Goal: Task Accomplishment & Management: Complete application form

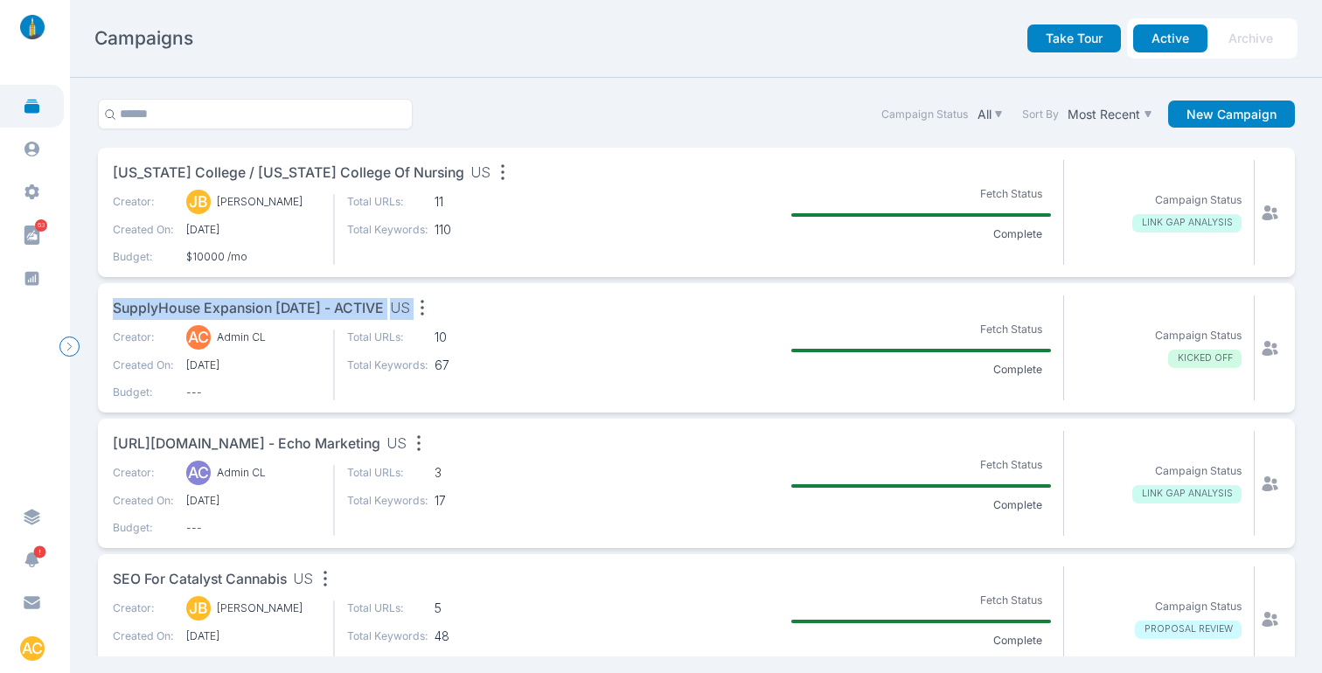
drag, startPoint x: 85, startPoint y: 301, endPoint x: 467, endPoint y: 302, distance: 382.0
click at [467, 302] on section "Campaign Status All Sort By Most Recent New Campaign [US_STATE] College / [US_S…" at bounding box center [696, 376] width 1252 height 596
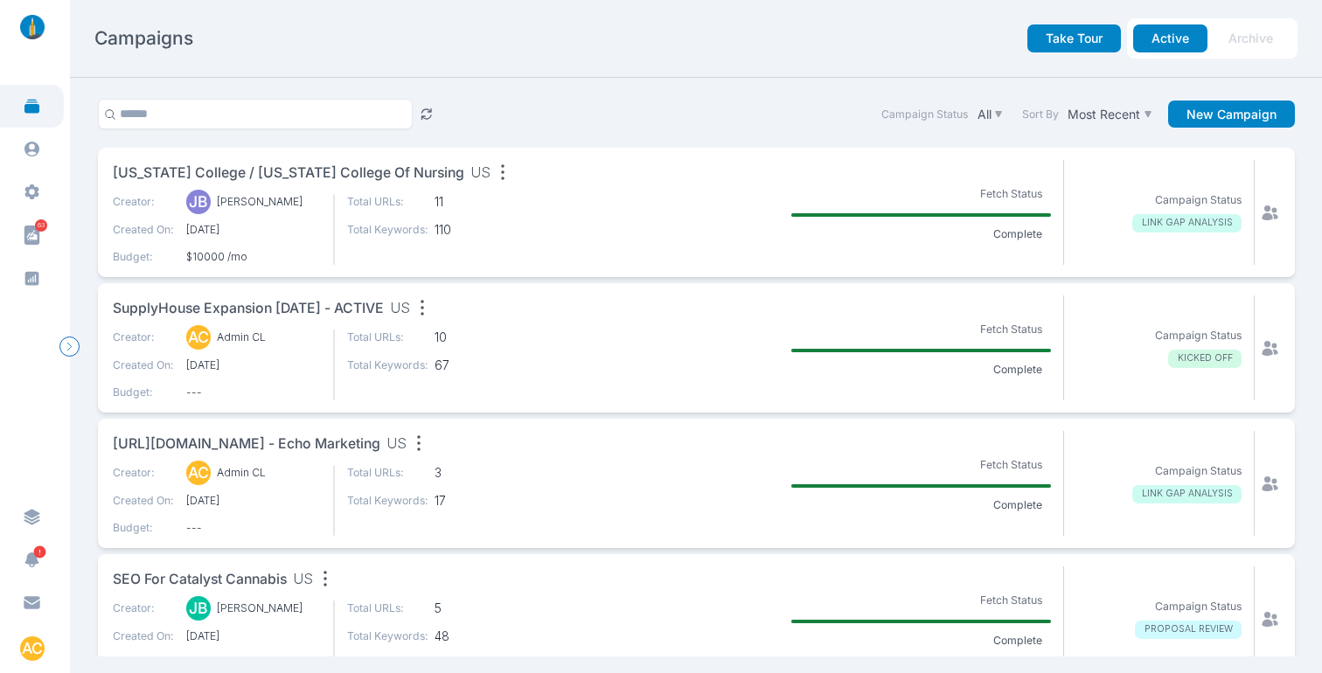
click at [77, 156] on section "Campaign Status All Sort By Most Recent New Campaign [US_STATE] College / [US_S…" at bounding box center [696, 376] width 1252 height 596
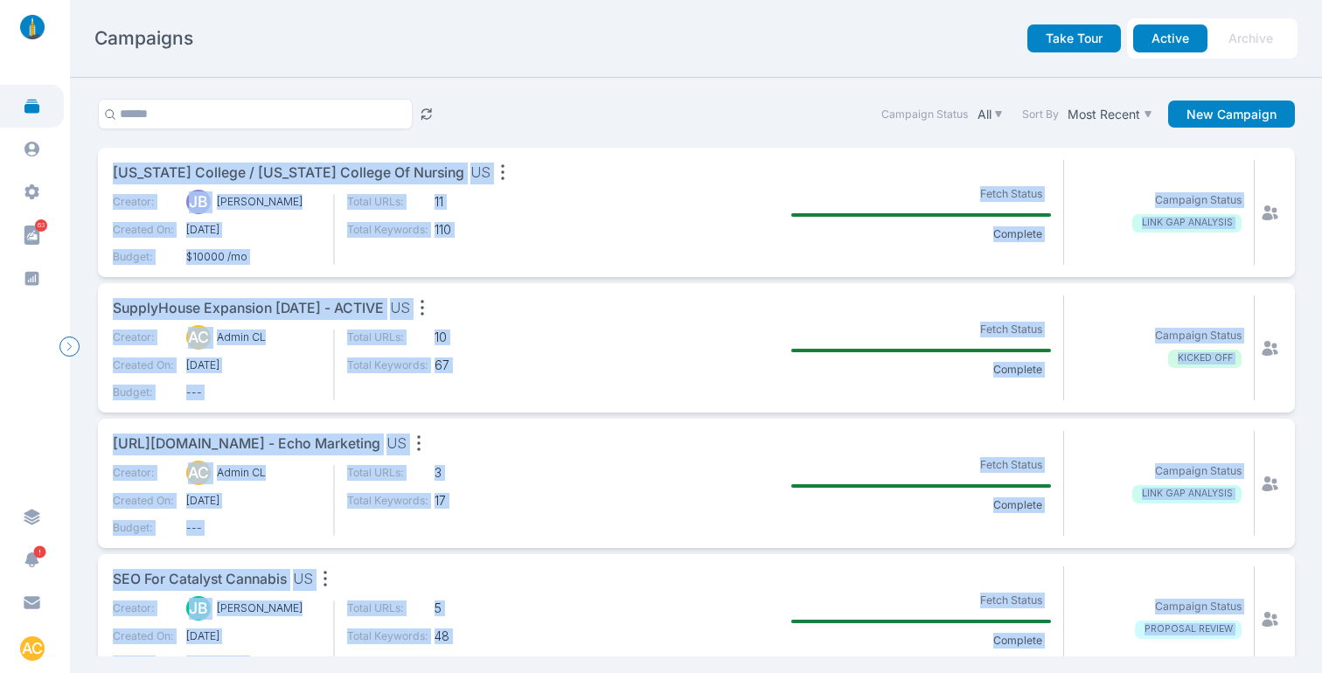
drag, startPoint x: 80, startPoint y: 151, endPoint x: 927, endPoint y: 670, distance: 992.2
click at [936, 672] on html "63 AC Campaigns Take Tour Active Archive Campaign Status All Sort By Most Recen…" at bounding box center [661, 336] width 1322 height 673
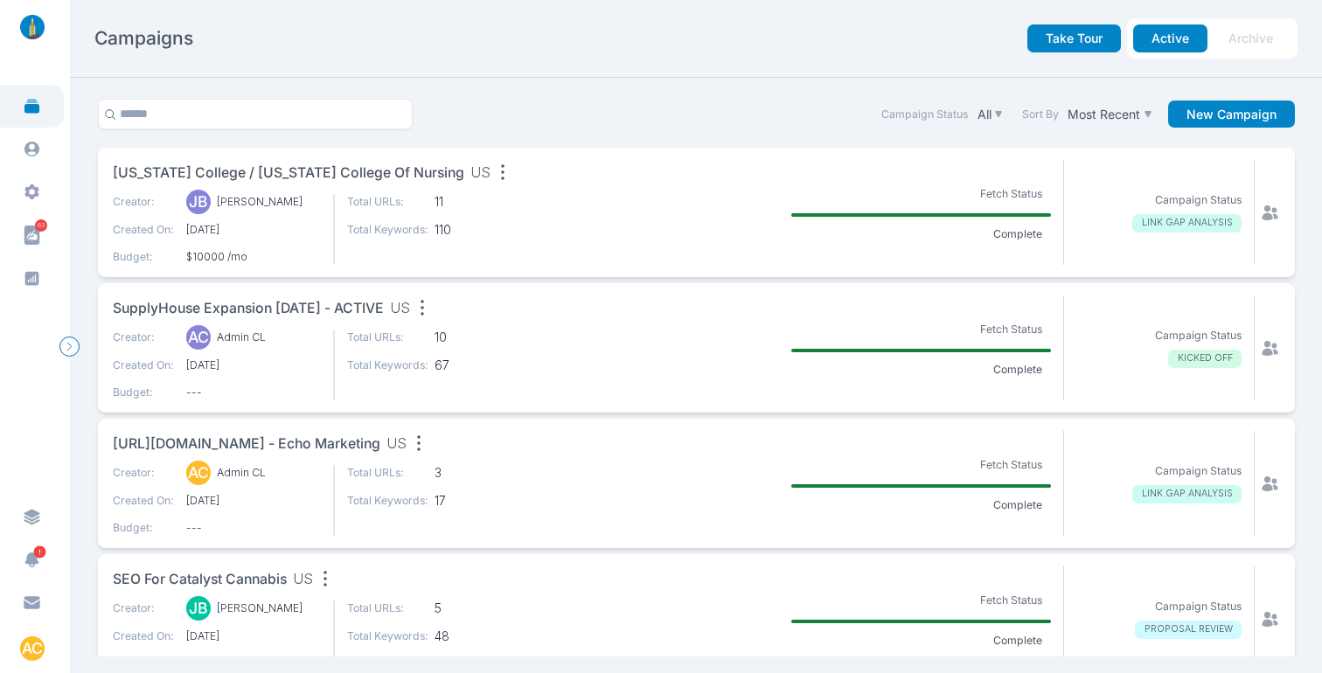
click at [560, 123] on div "Campaign Status All Sort By Most Recent New Campaign" at bounding box center [696, 123] width 1209 height 49
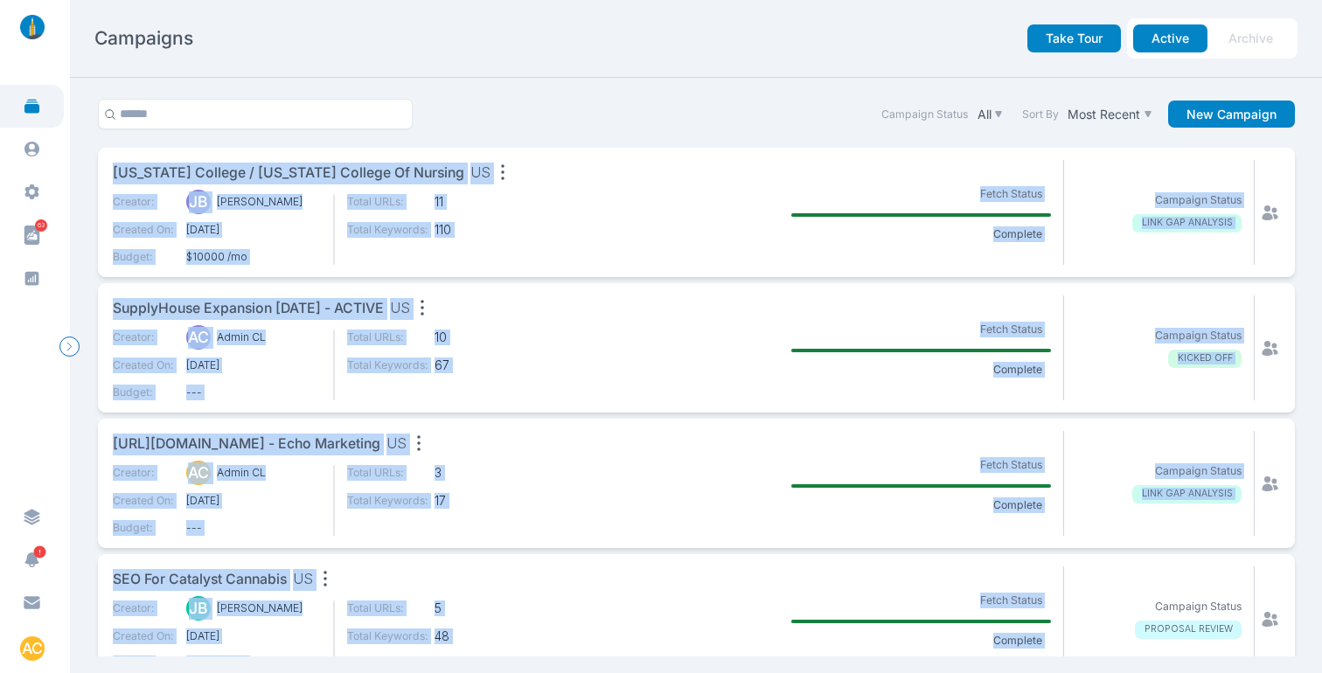
drag, startPoint x: 92, startPoint y: 166, endPoint x: 1138, endPoint y: 530, distance: 1107.6
click at [1208, 589] on section "Campaign Status All Sort By Most Recent New Campaign [US_STATE] College / [US_S…" at bounding box center [696, 376] width 1252 height 596
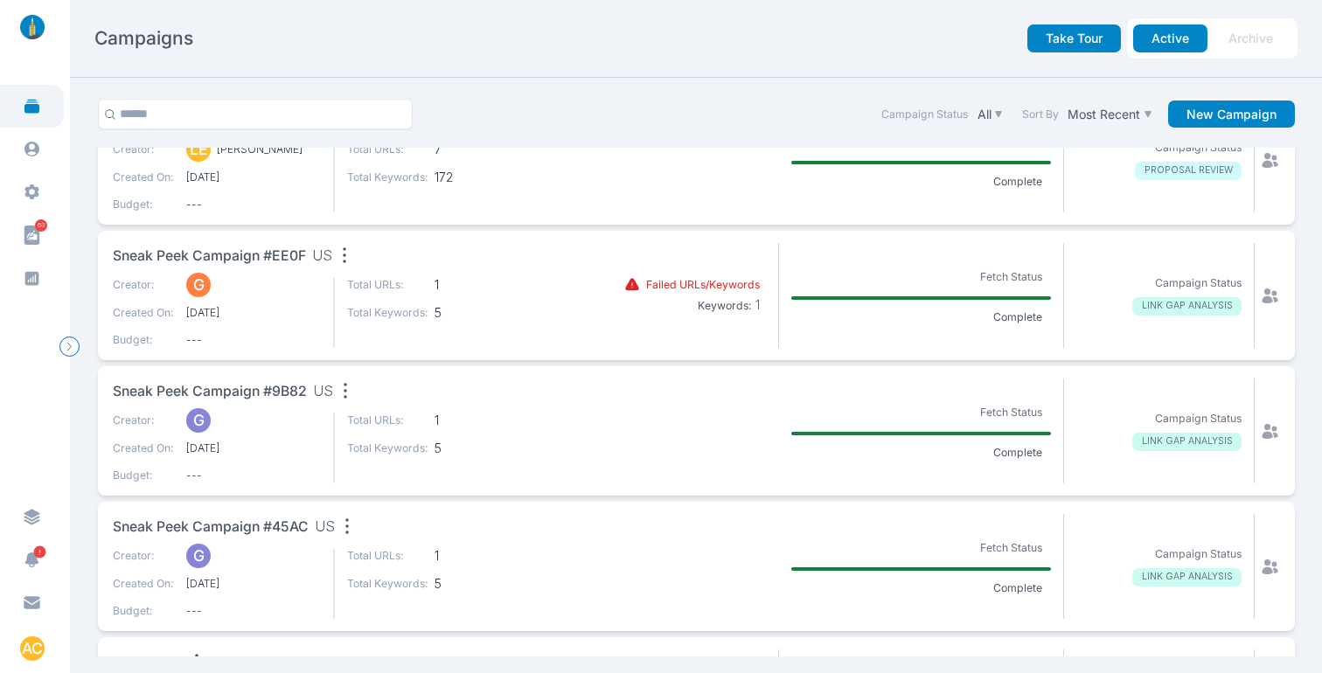
scroll to position [1741, 0]
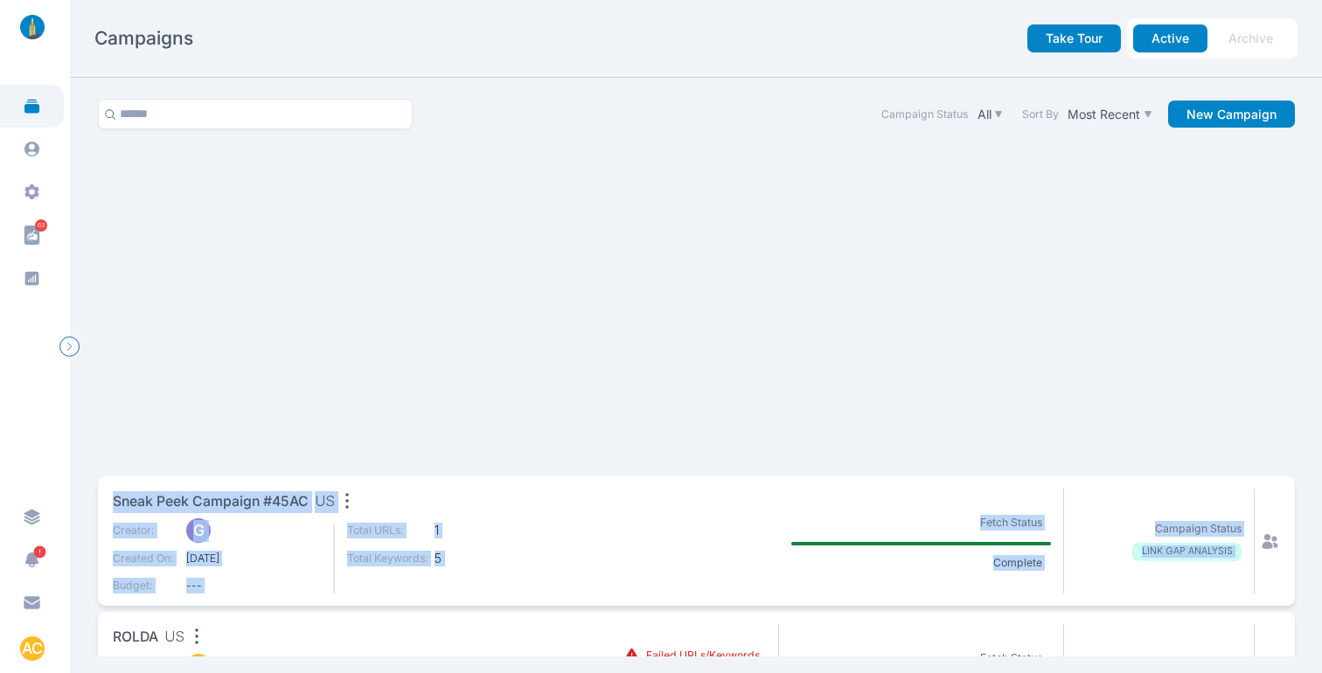
scroll to position [2232, 0]
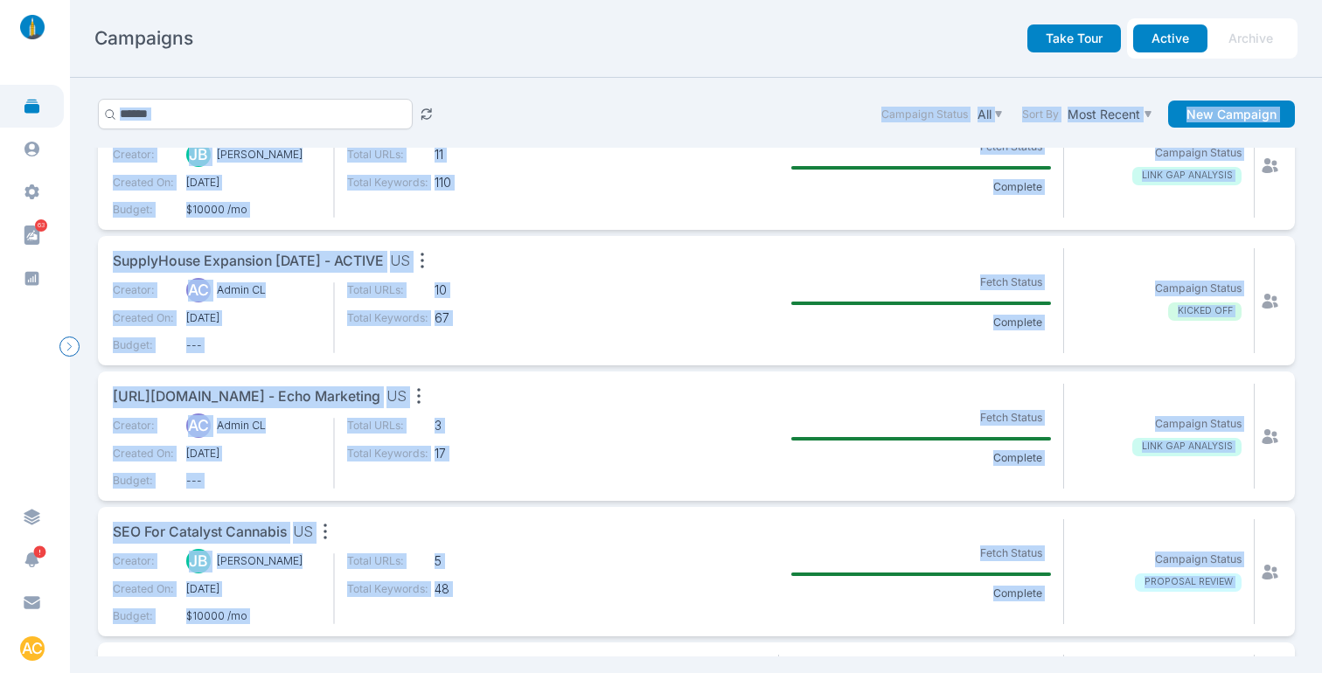
scroll to position [0, 0]
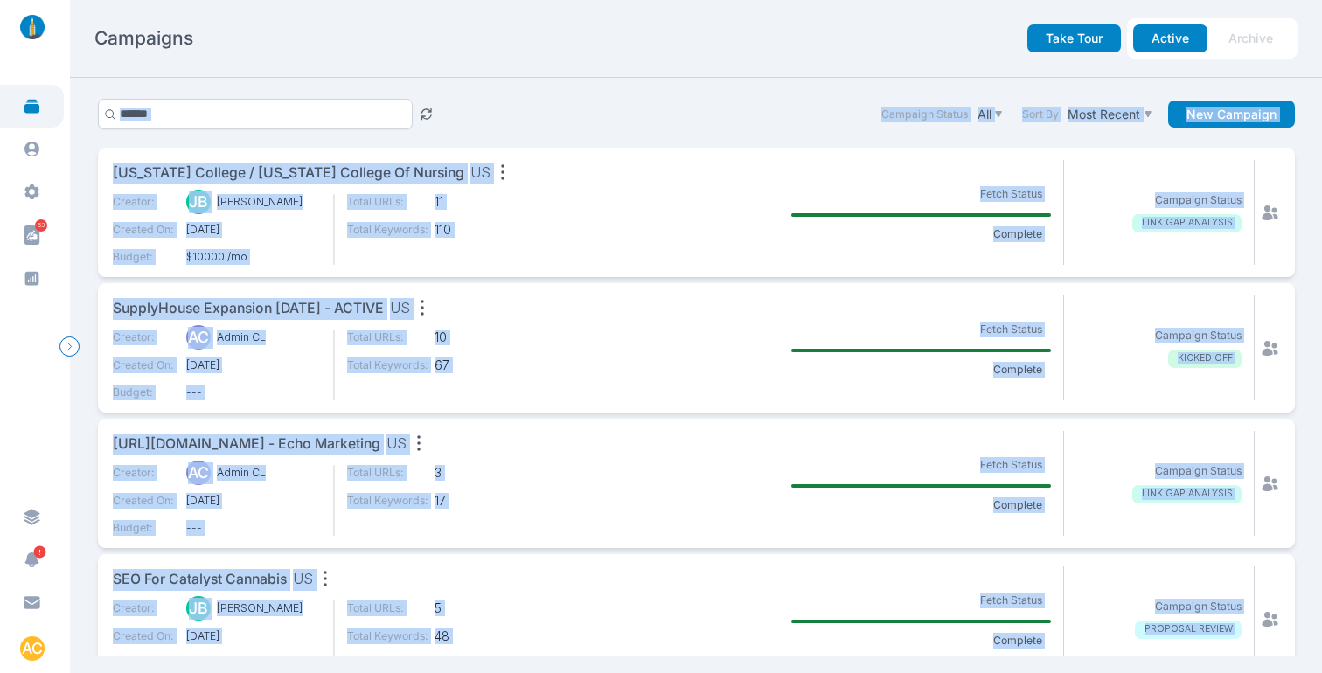
drag, startPoint x: 1281, startPoint y: 523, endPoint x: 405, endPoint y: 128, distance: 961.2
click at [405, 128] on section "Campaign Status All Sort By Most Recent New Campaign [US_STATE] College / [US_S…" at bounding box center [696, 376] width 1252 height 596
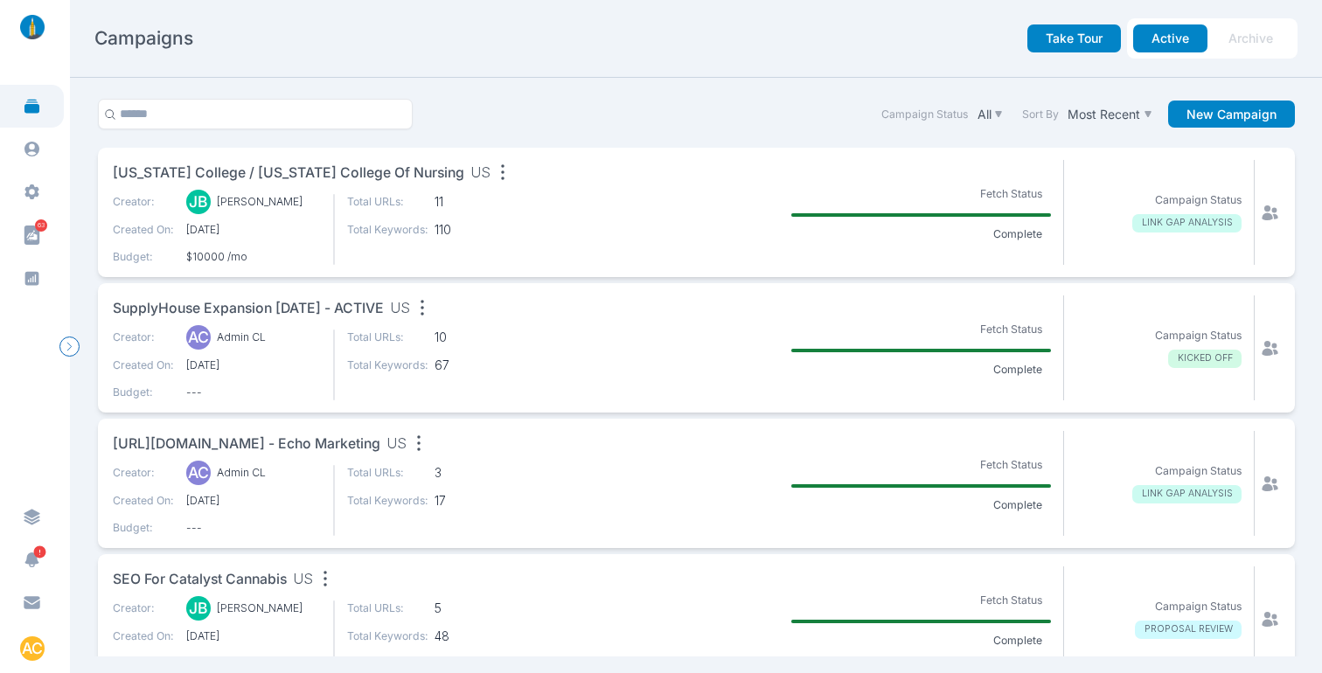
drag, startPoint x: 66, startPoint y: 156, endPoint x: 87, endPoint y: 163, distance: 22.9
click at [73, 156] on main "63 AC Campaigns Take Tour Active Archive Campaign Status All Sort By Most Recen…" at bounding box center [661, 336] width 1322 height 673
click at [80, 172] on section "Campaign Status All Sort By Most Recent New Campaign [US_STATE] College / [US_S…" at bounding box center [696, 376] width 1252 height 596
drag, startPoint x: 89, startPoint y: 164, endPoint x: 99, endPoint y: 29, distance: 135.8
click at [99, 28] on div "Campaigns Take Tour Active Archive Campaign Status All Sort By Most Recent New …" at bounding box center [696, 336] width 1252 height 673
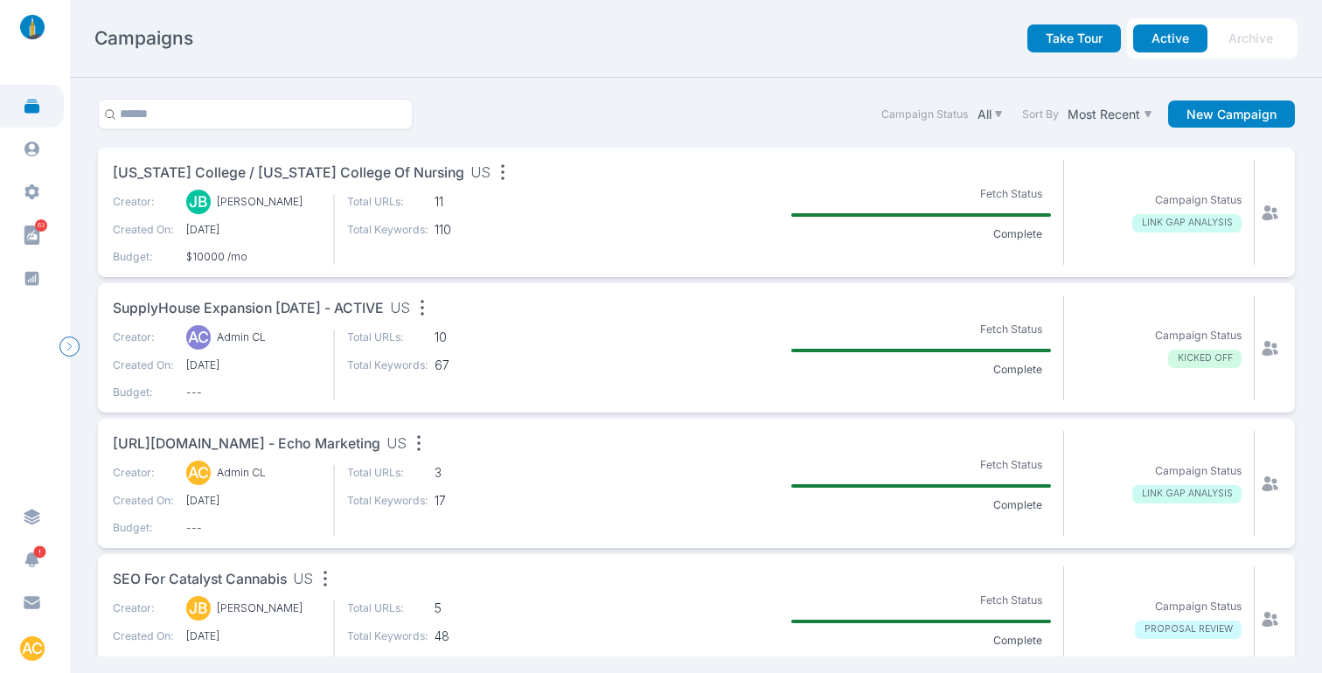
click at [701, 49] on div "Take Tour Active Archive" at bounding box center [897, 38] width 802 height 40
click at [706, 44] on div "Take Tour Active Archive" at bounding box center [897, 38] width 802 height 40
click at [113, 31] on h2 "Campaigns" at bounding box center [143, 38] width 99 height 24
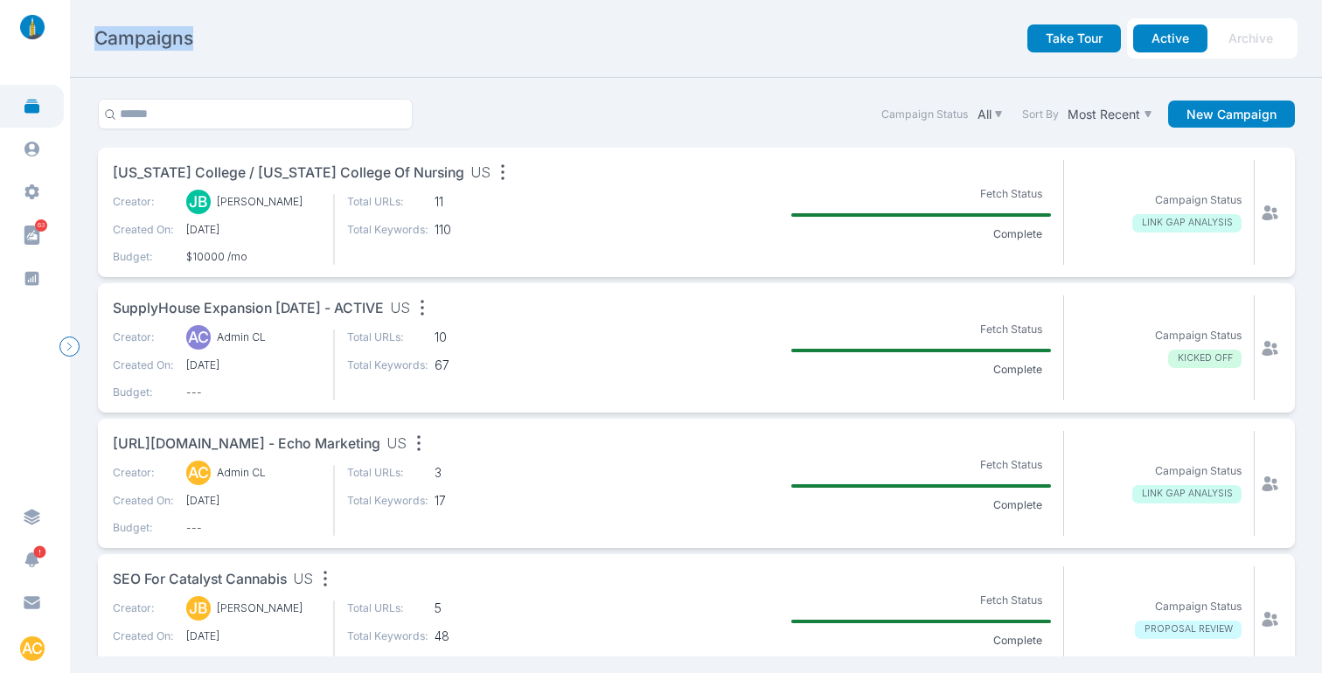
click at [247, 34] on div "Campaigns" at bounding box center [294, 38] width 401 height 24
drag, startPoint x: 133, startPoint y: 42, endPoint x: 94, endPoint y: 42, distance: 39.3
click at [94, 42] on div "Campaigns" at bounding box center [294, 38] width 401 height 24
click at [94, 42] on h2 "Campaigns" at bounding box center [143, 38] width 99 height 24
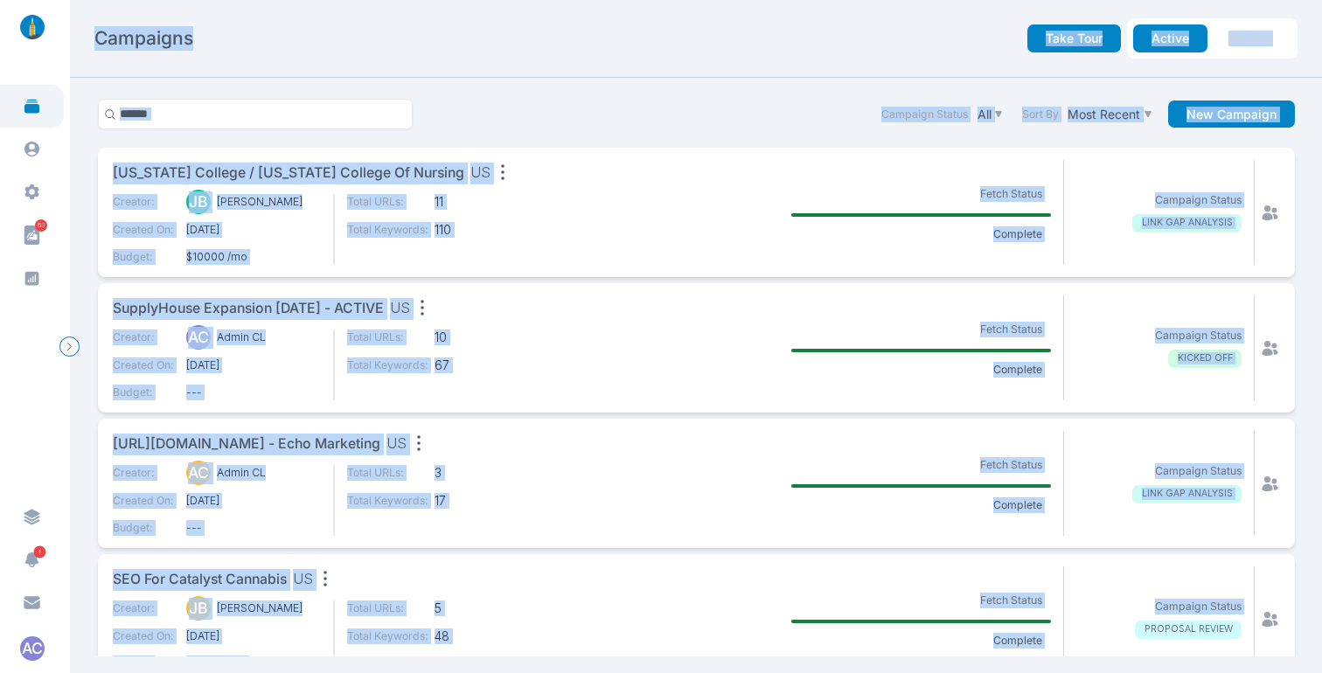
drag, startPoint x: 94, startPoint y: 40, endPoint x: 1142, endPoint y: 615, distance: 1195.4
click at [1117, 618] on div "Campaigns Take Tour Active Archive Campaign Status All Sort By Most Recent New …" at bounding box center [696, 336] width 1252 height 673
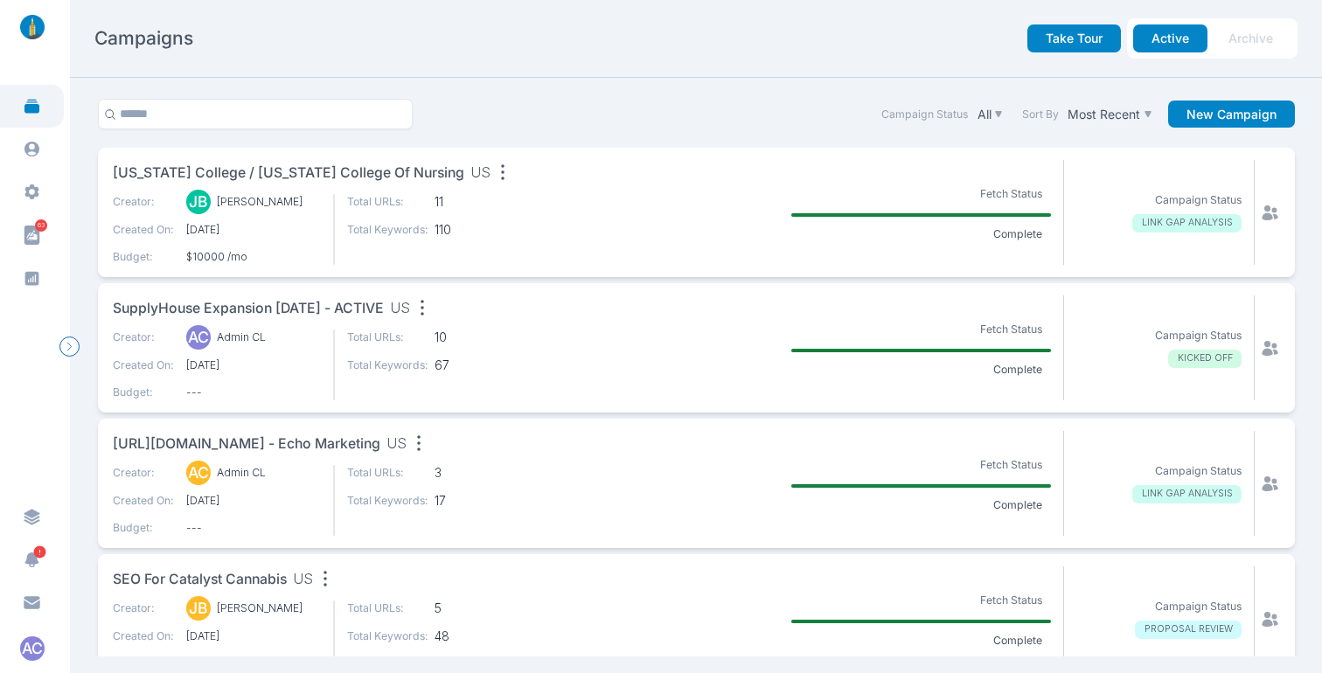
click at [1169, 607] on section "Campaign Status PROPOSAL REVIEW" at bounding box center [1159, 618] width 191 height 105
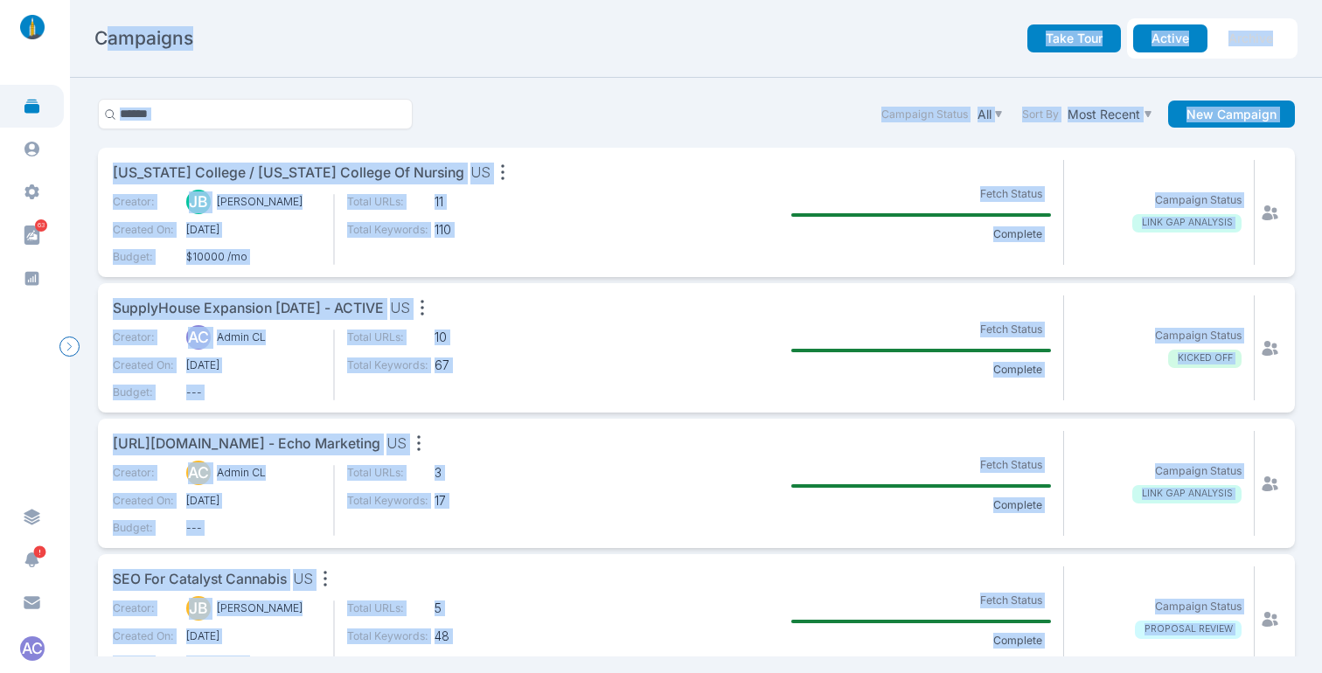
drag, startPoint x: 1285, startPoint y: 578, endPoint x: 97, endPoint y: 41, distance: 1303.5
click at [102, 40] on div "Campaigns Take Tour Active Archive Campaign Status All Sort By Most Recent New …" at bounding box center [696, 336] width 1252 height 673
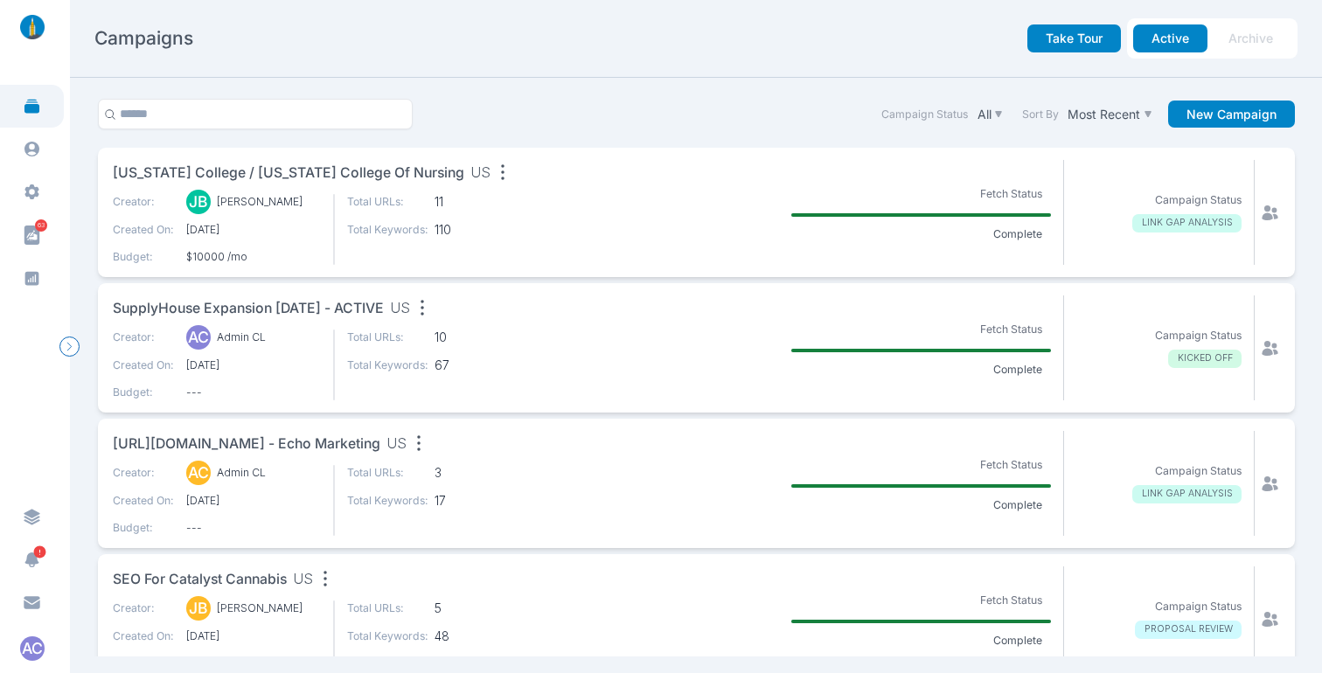
click at [95, 41] on h2 "Campaigns" at bounding box center [143, 38] width 99 height 24
click at [780, 31] on div "Take Tour Active Archive" at bounding box center [897, 38] width 802 height 40
click at [1201, 115] on button "New Campaign" at bounding box center [1231, 115] width 127 height 28
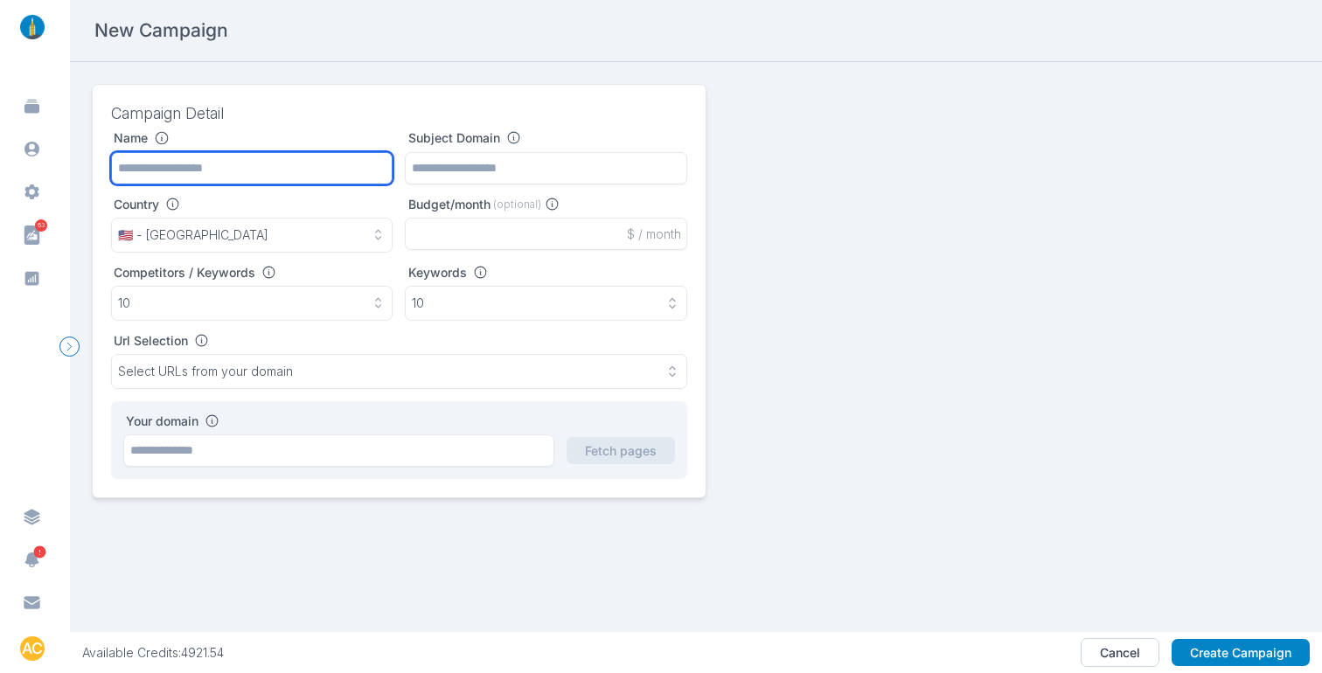
click at [178, 163] on input "text" at bounding box center [252, 168] width 282 height 32
paste input "**********"
type input "**********"
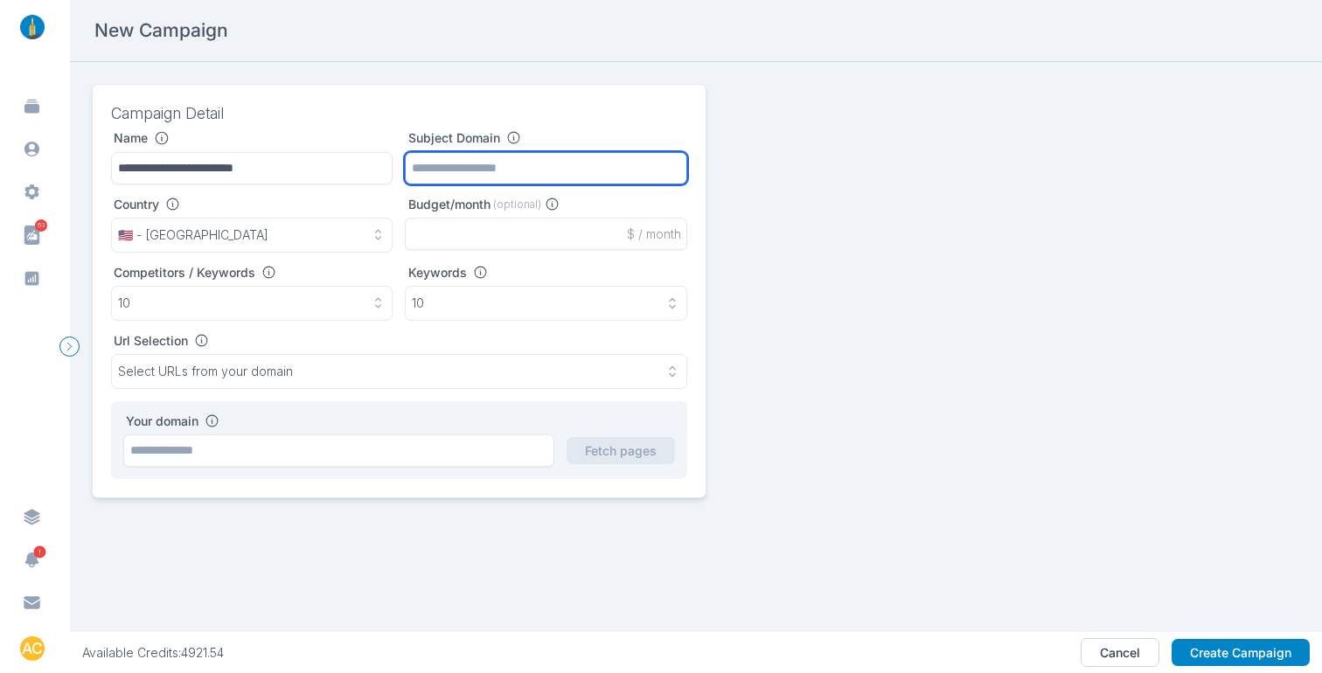
click at [509, 163] on input "text" at bounding box center [546, 168] width 282 height 32
paste input "**********"
type input "**********"
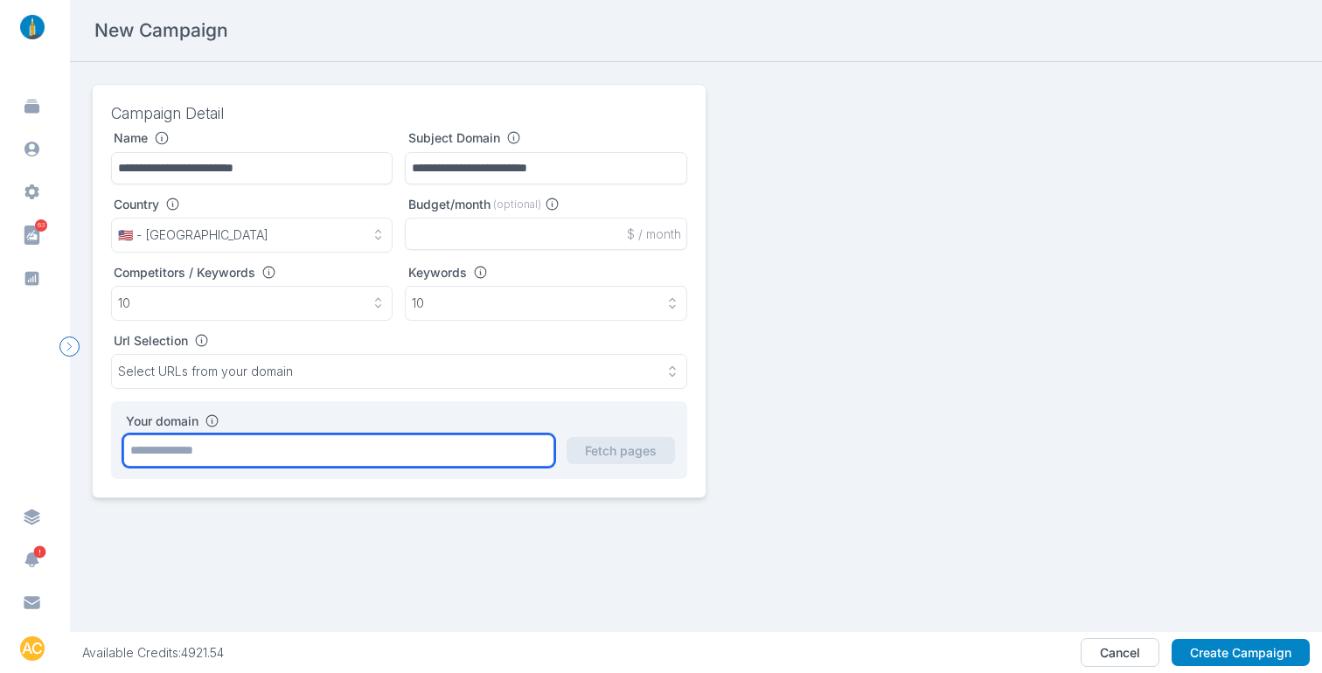
click at [243, 455] on input "text" at bounding box center [338, 450] width 431 height 32
paste input "**********"
type input "**********"
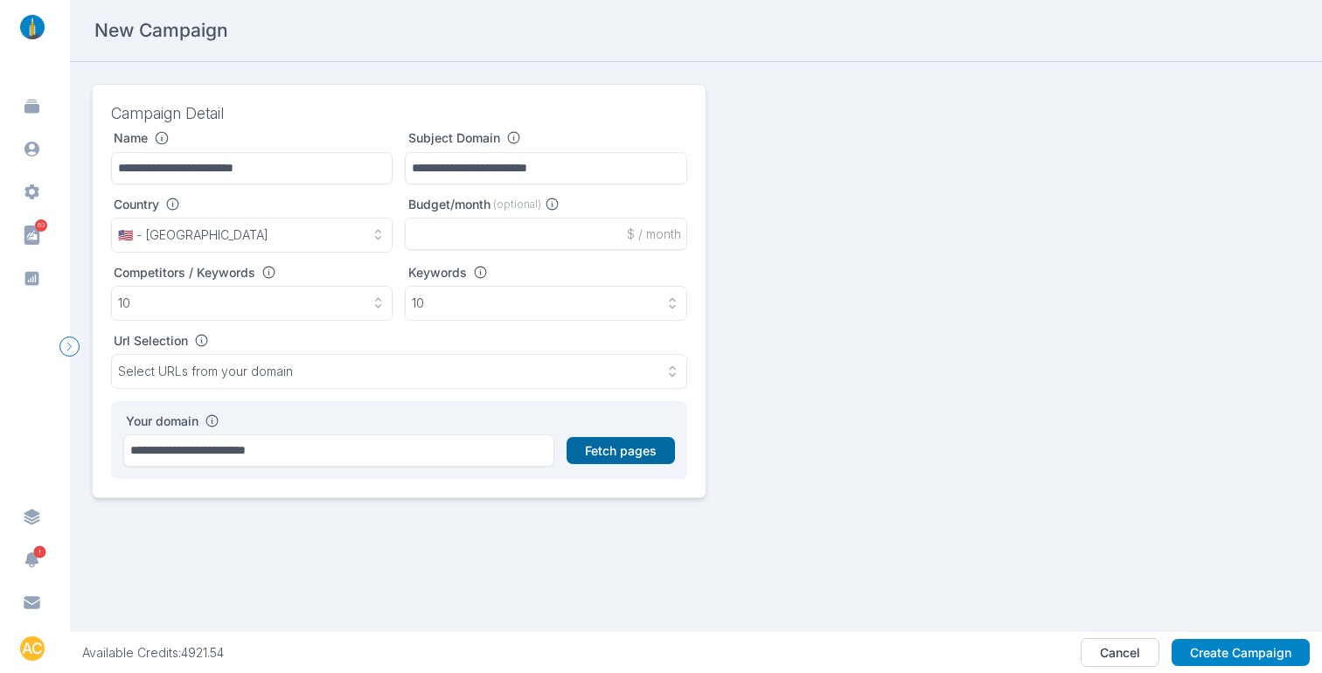
click at [639, 451] on button "Fetch pages" at bounding box center [620, 451] width 108 height 28
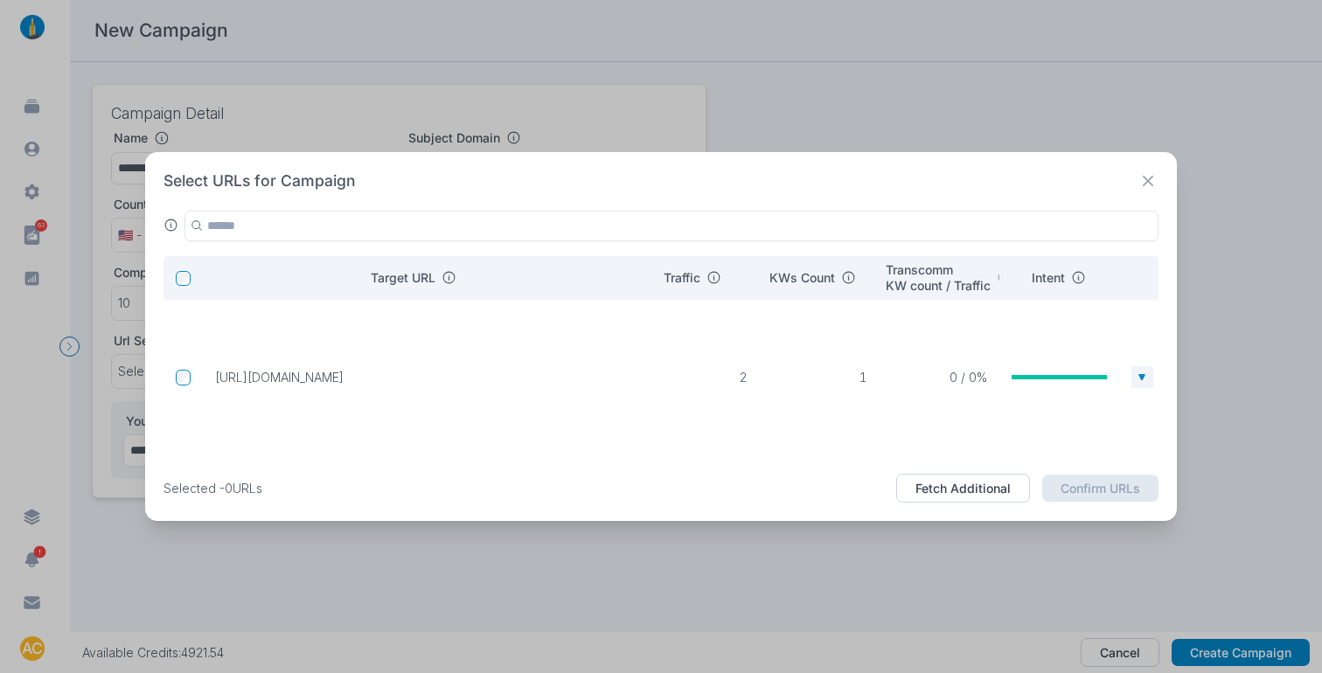
click at [1150, 184] on icon at bounding box center [1147, 181] width 10 height 10
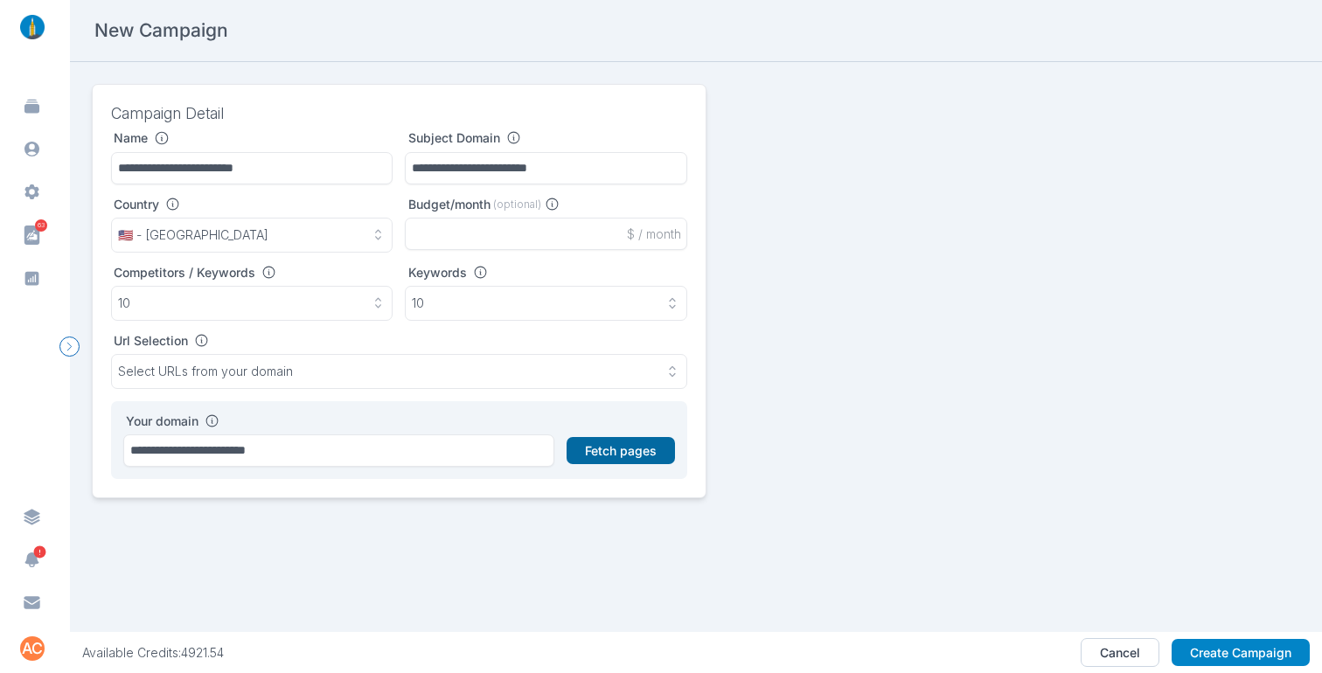
click at [628, 455] on button "Fetch pages" at bounding box center [620, 451] width 108 height 28
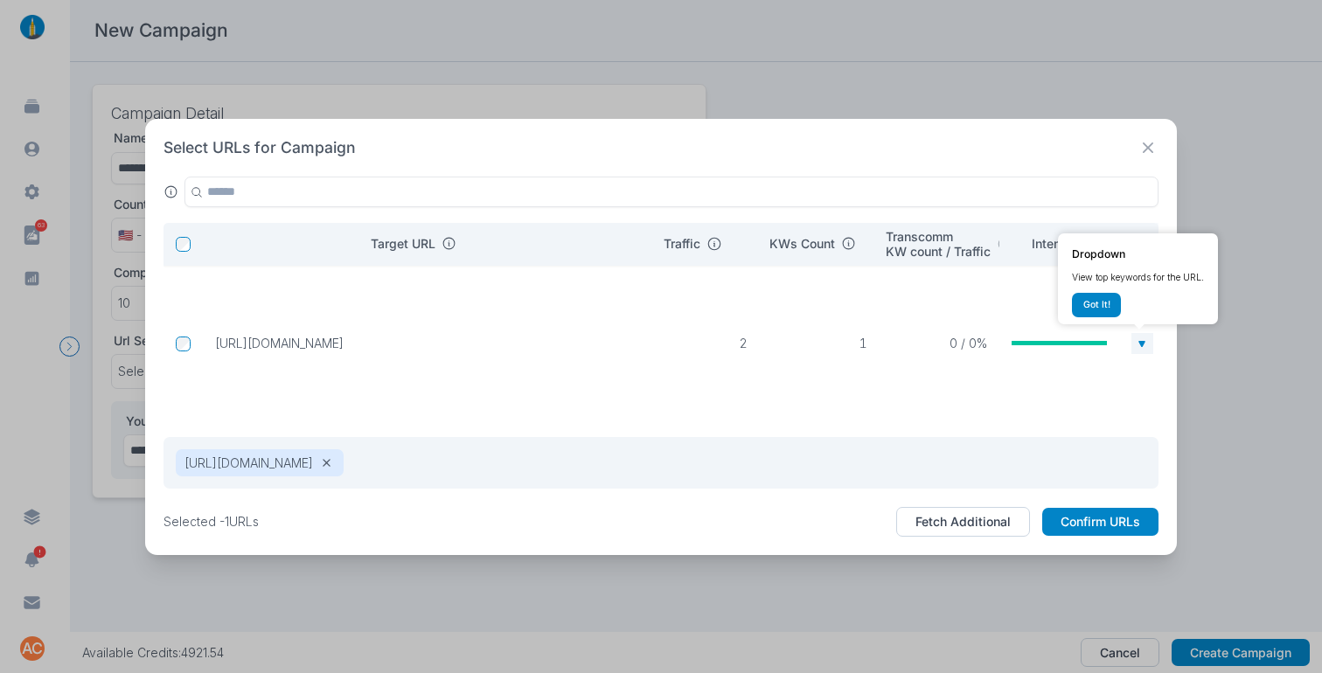
click at [1140, 342] on icon at bounding box center [1142, 343] width 6 height 6
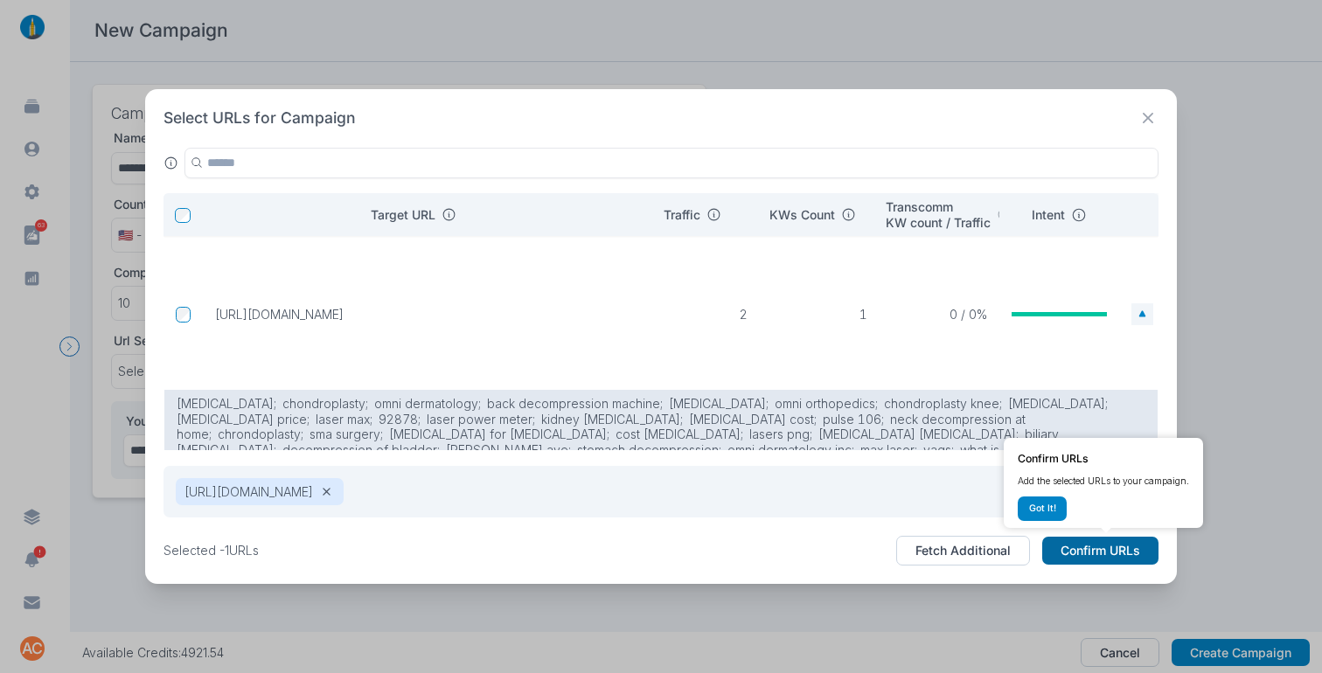
click at [1094, 558] on button "Confirm URLs" at bounding box center [1100, 551] width 116 height 28
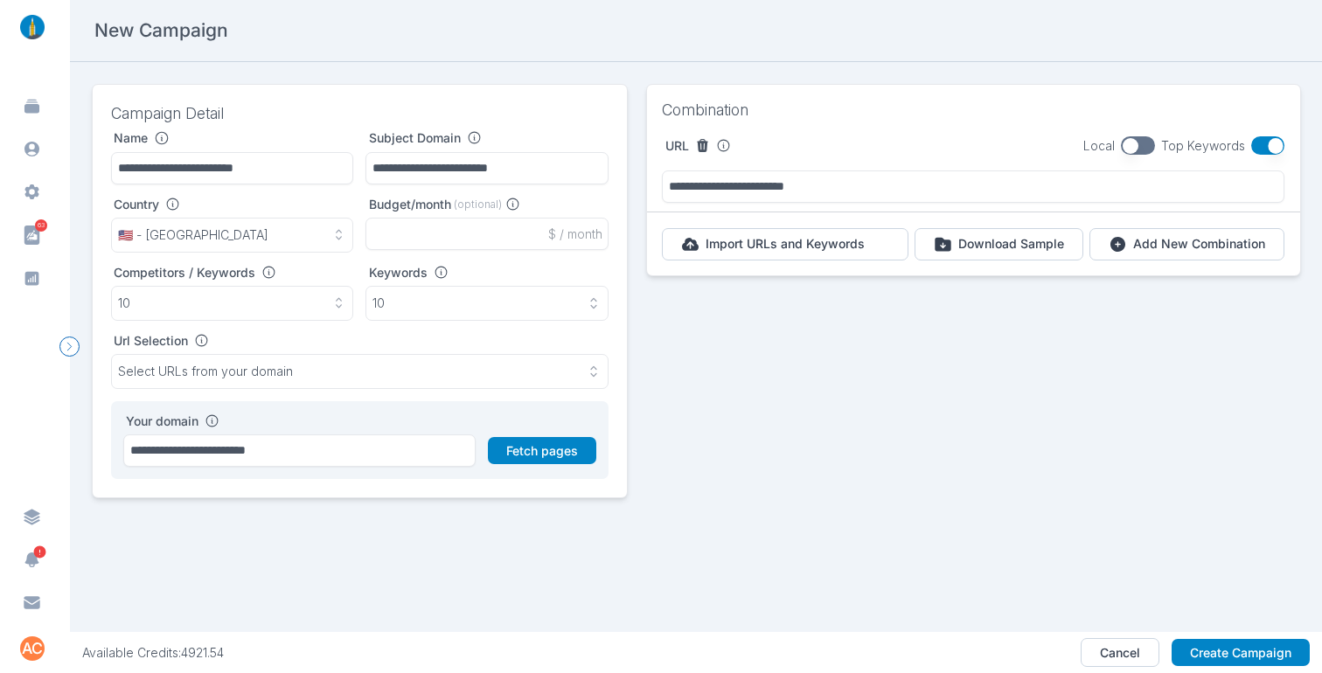
click at [1251, 144] on button "button" at bounding box center [1268, 145] width 34 height 18
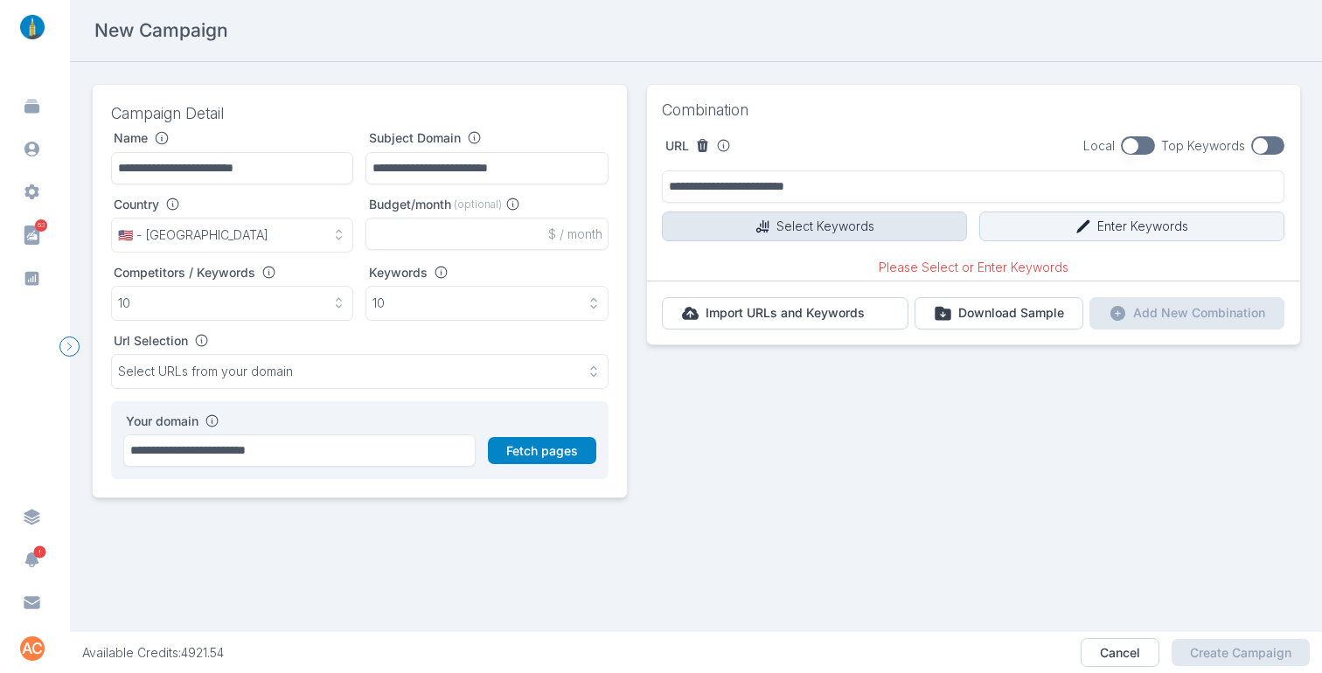
click at [840, 231] on button "Select Keywords" at bounding box center [814, 227] width 305 height 30
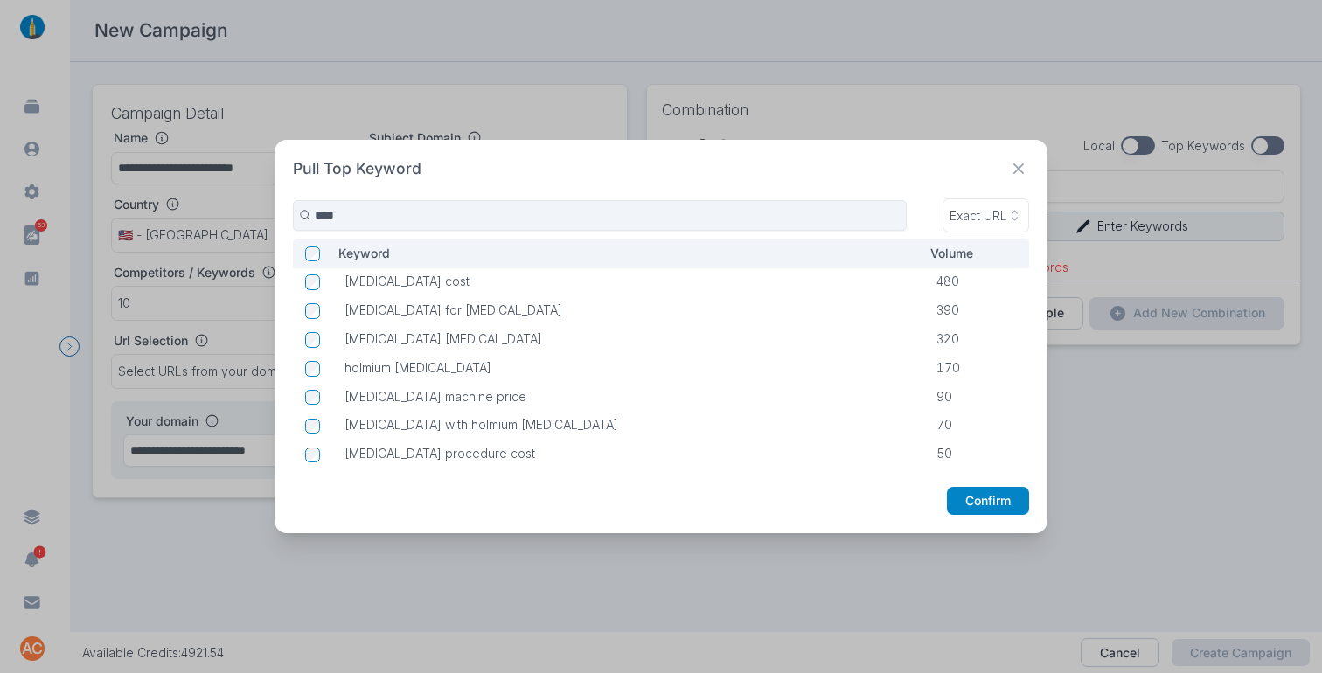
type input "****"
click at [989, 503] on button "Confirm" at bounding box center [988, 501] width 82 height 28
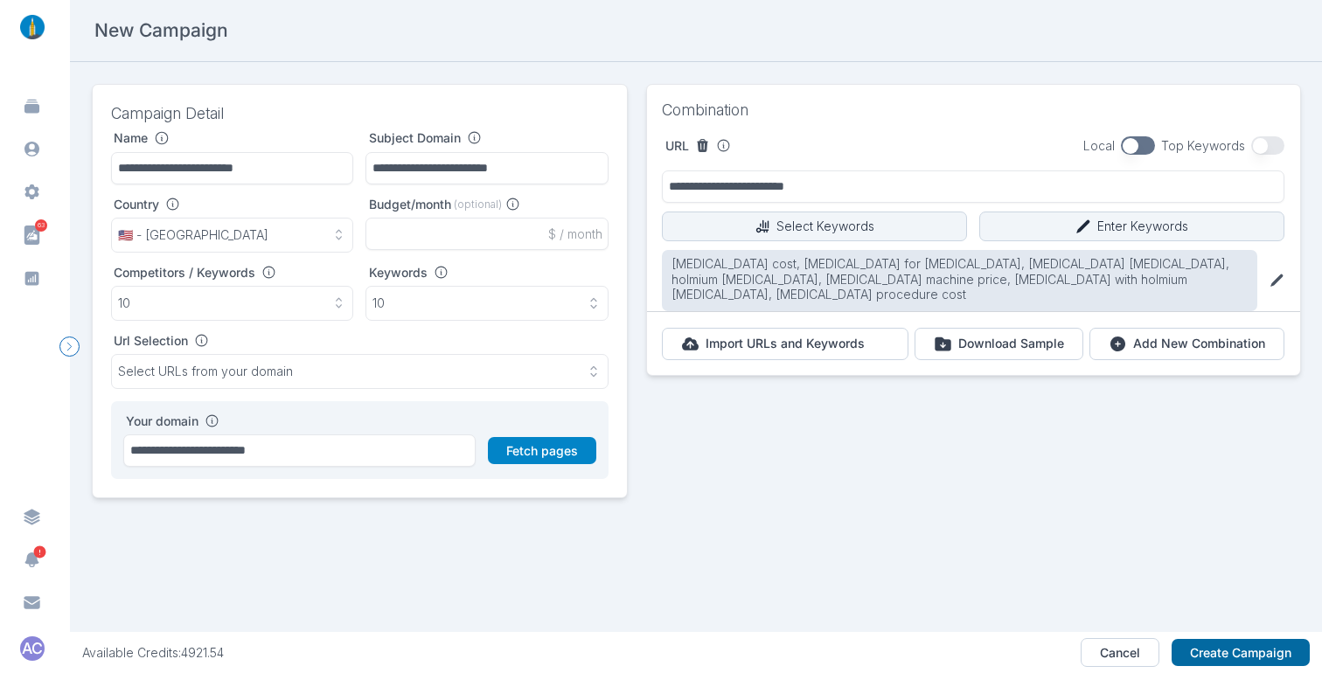
click at [1222, 646] on button "Create Campaign" at bounding box center [1240, 653] width 138 height 28
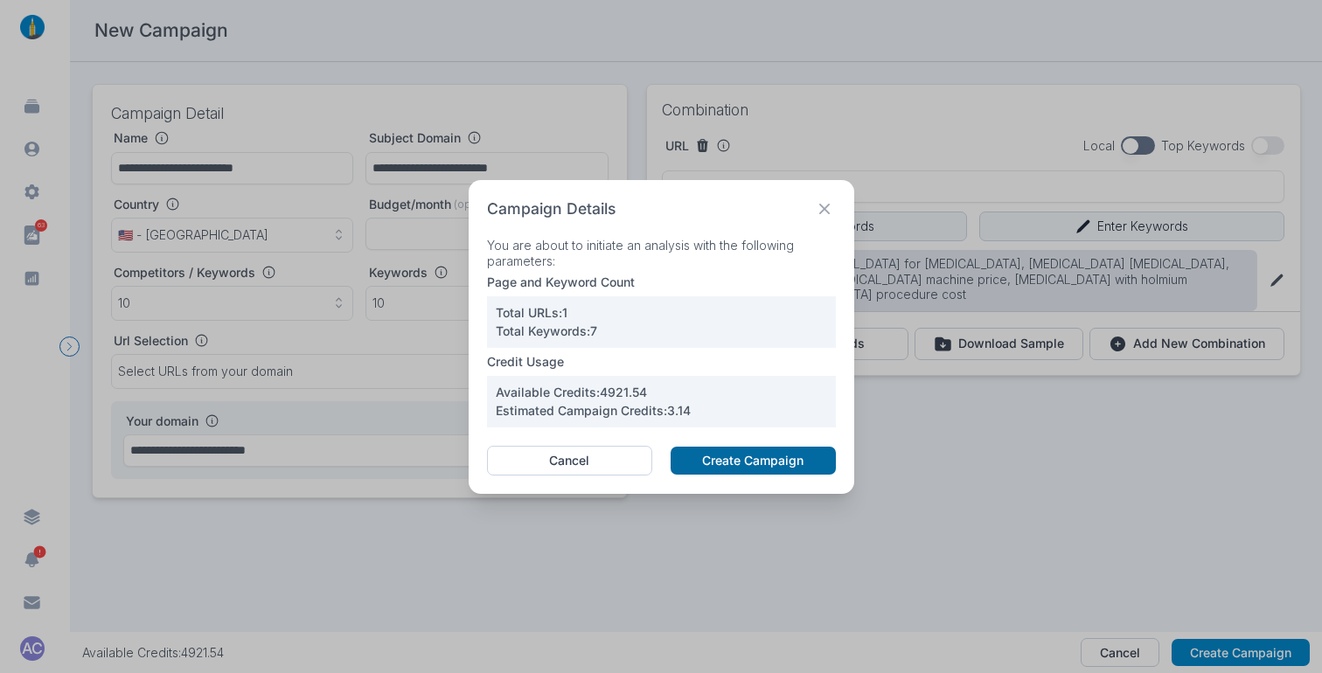
click at [740, 458] on button "Create Campaign" at bounding box center [752, 461] width 164 height 28
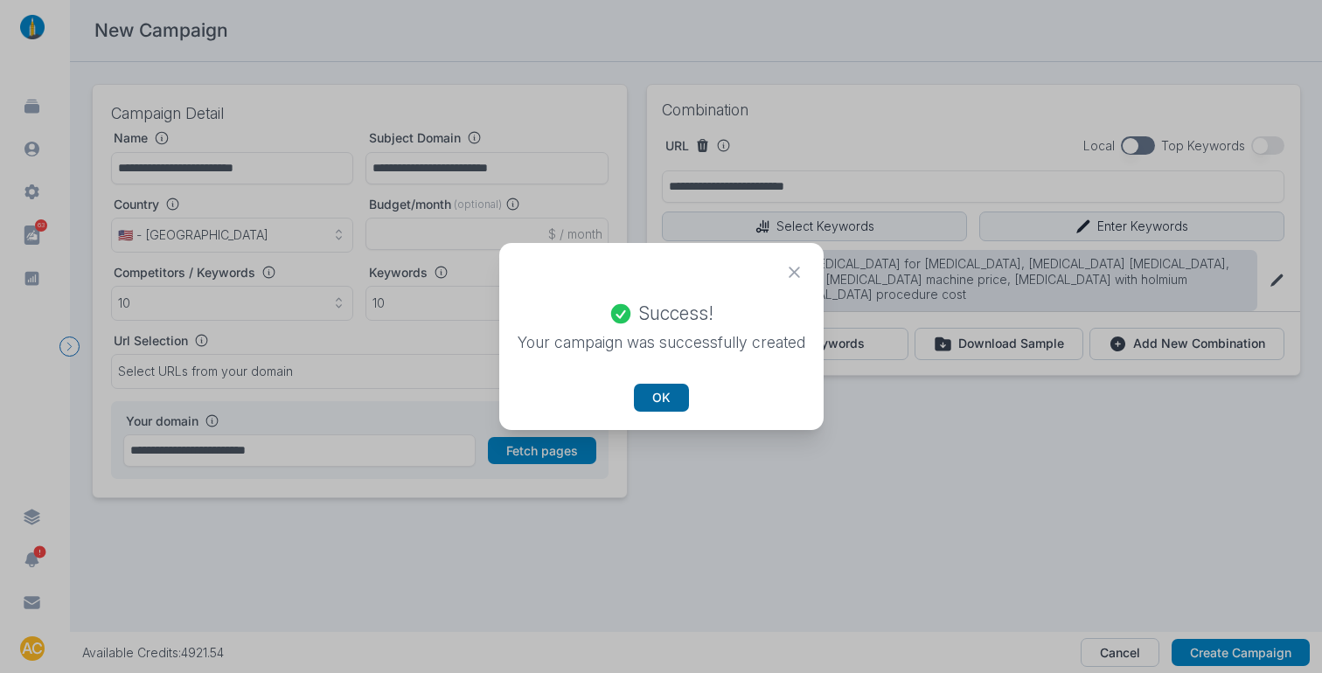
click at [657, 393] on button "OK" at bounding box center [661, 398] width 55 height 28
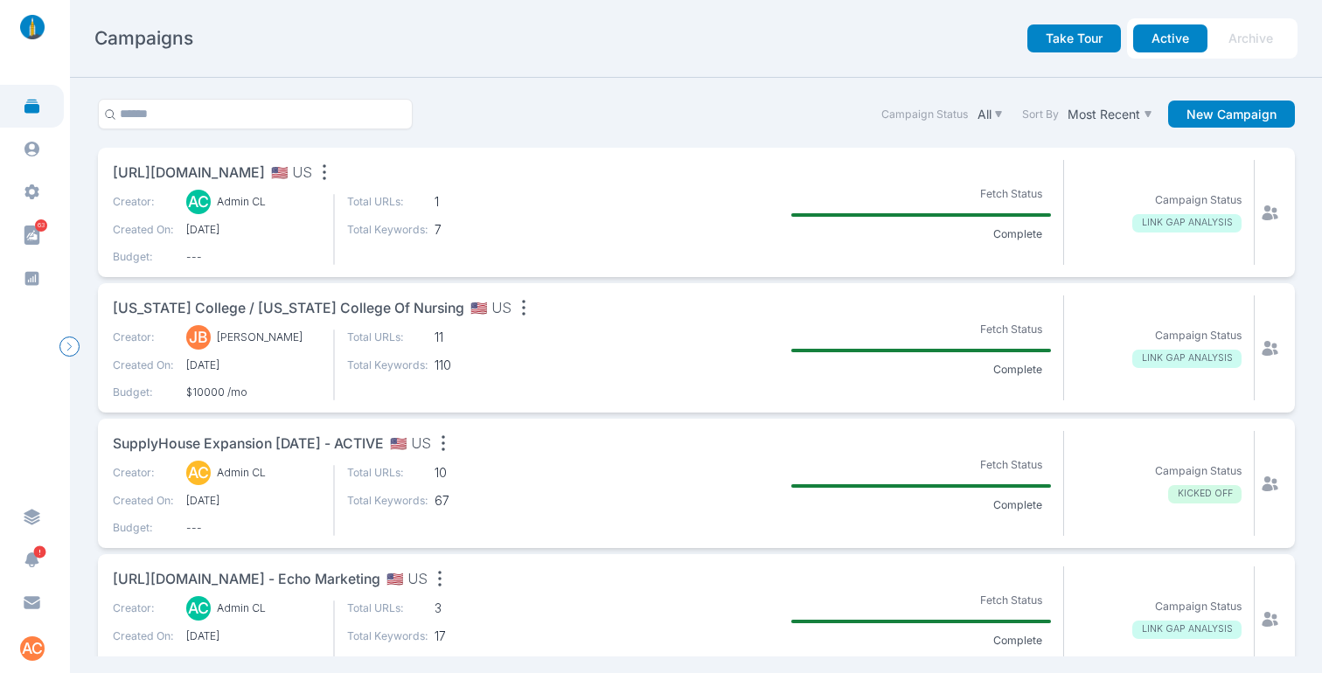
click at [256, 166] on span "[URL][DOMAIN_NAME]" at bounding box center [189, 174] width 152 height 22
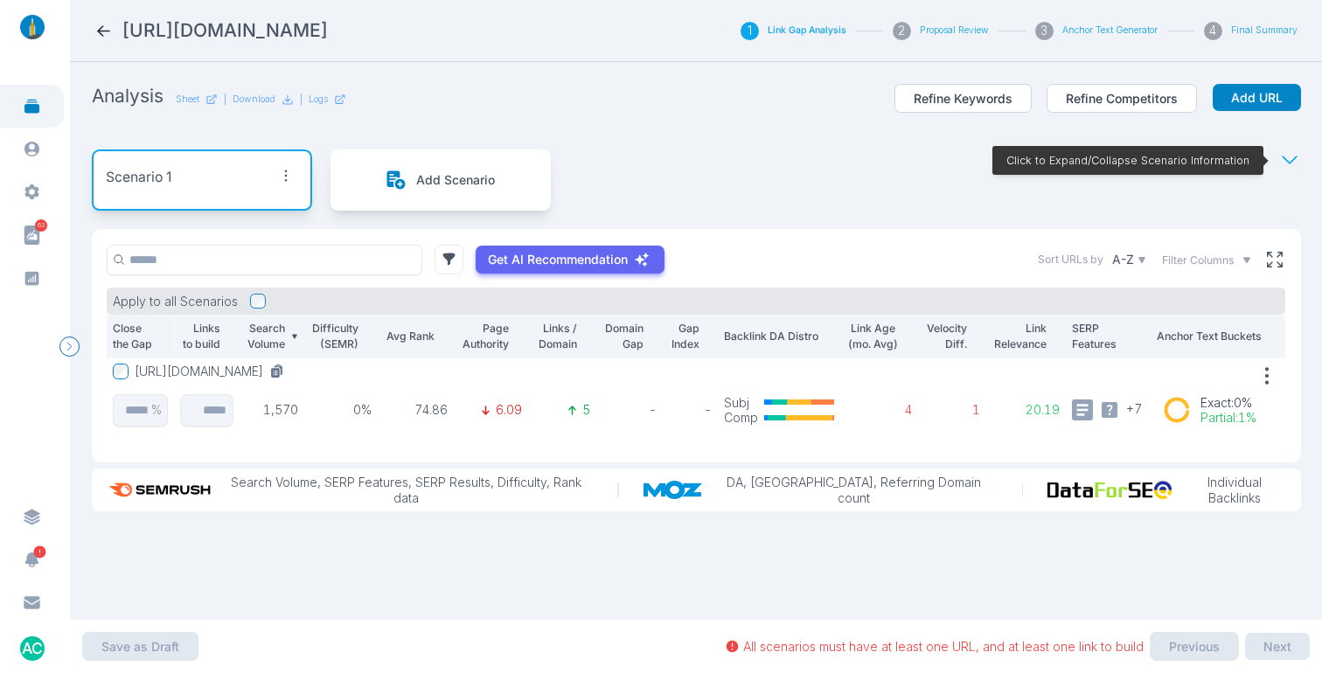
drag, startPoint x: 368, startPoint y: 34, endPoint x: 126, endPoint y: 31, distance: 242.1
click at [126, 31] on div "[URL][DOMAIN_NAME]" at bounding box center [394, 30] width 601 height 24
copy h2 "[URL][DOMAIN_NAME]"
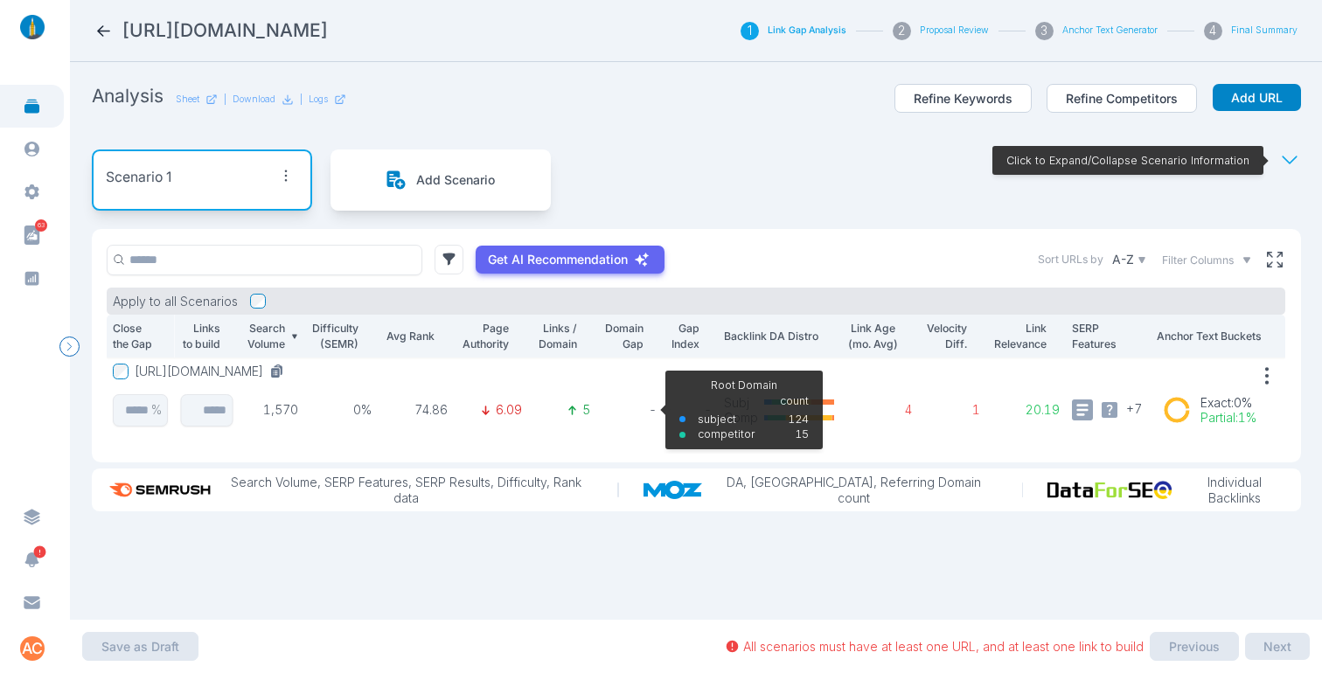
click at [642, 405] on p "-" at bounding box center [629, 410] width 54 height 16
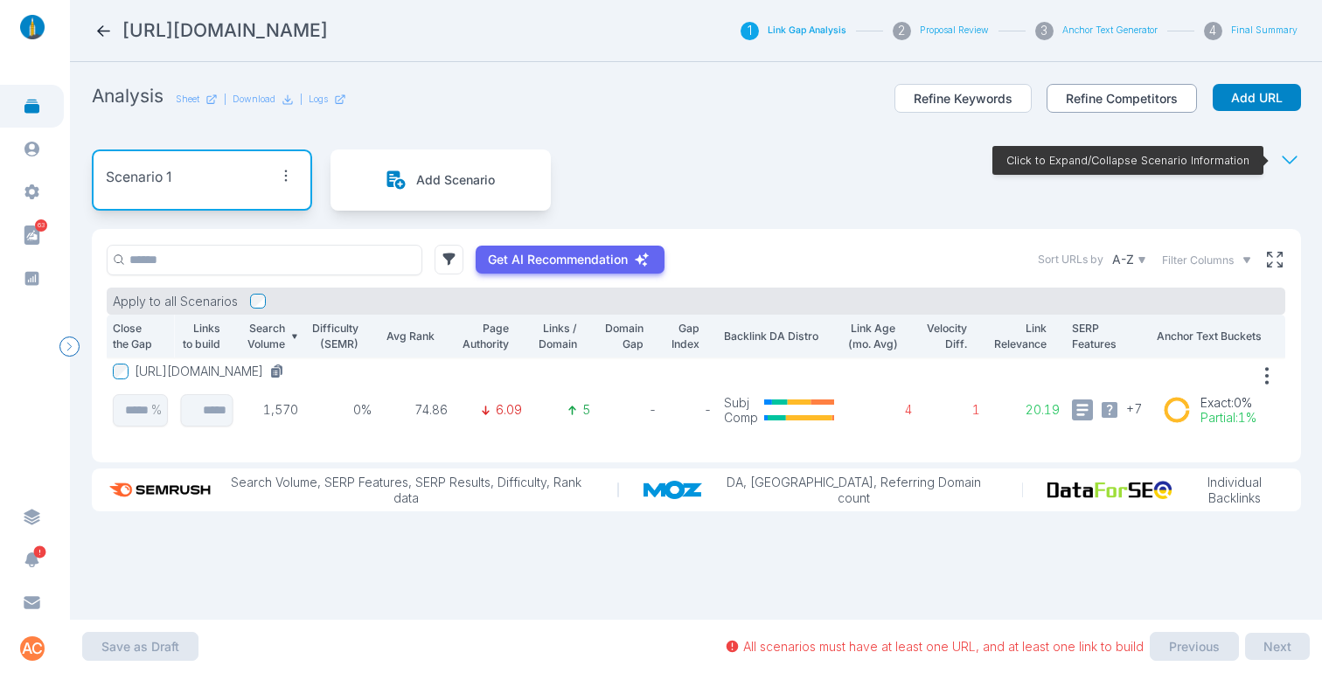
click at [1088, 94] on button "Refine Competitors" at bounding box center [1121, 99] width 150 height 30
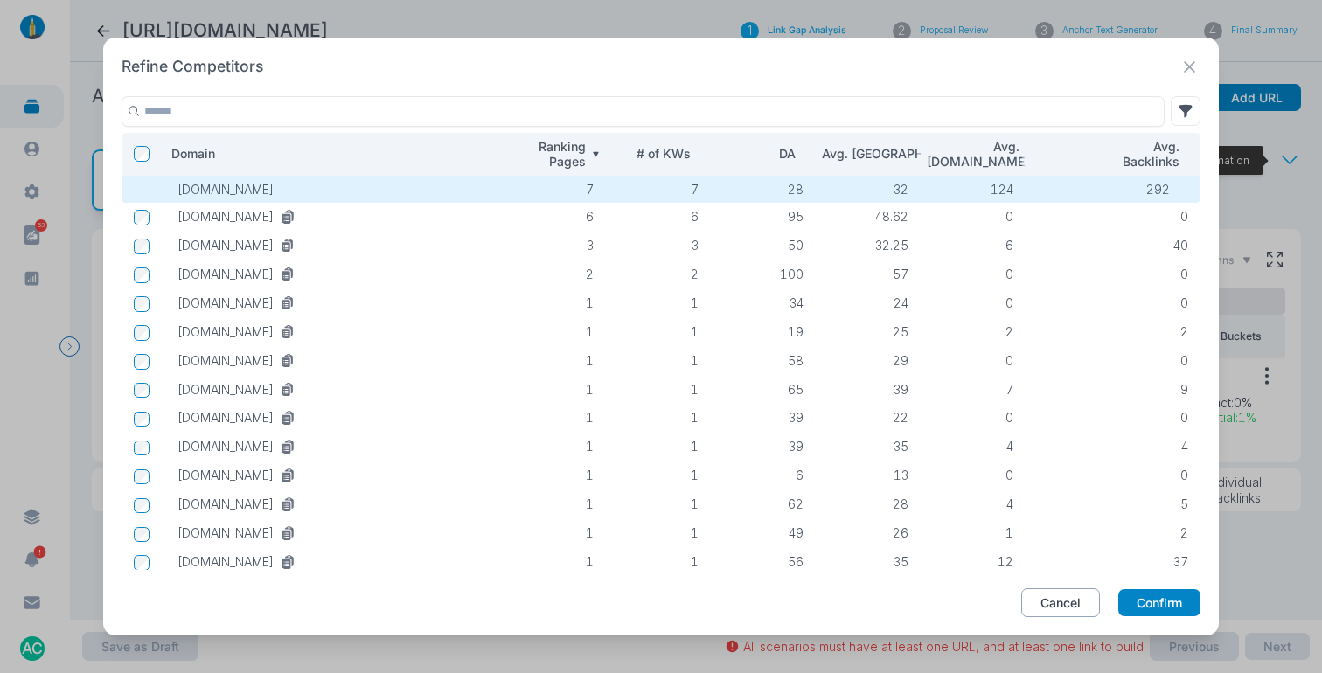
click at [1059, 601] on button "Cancel" at bounding box center [1060, 603] width 79 height 30
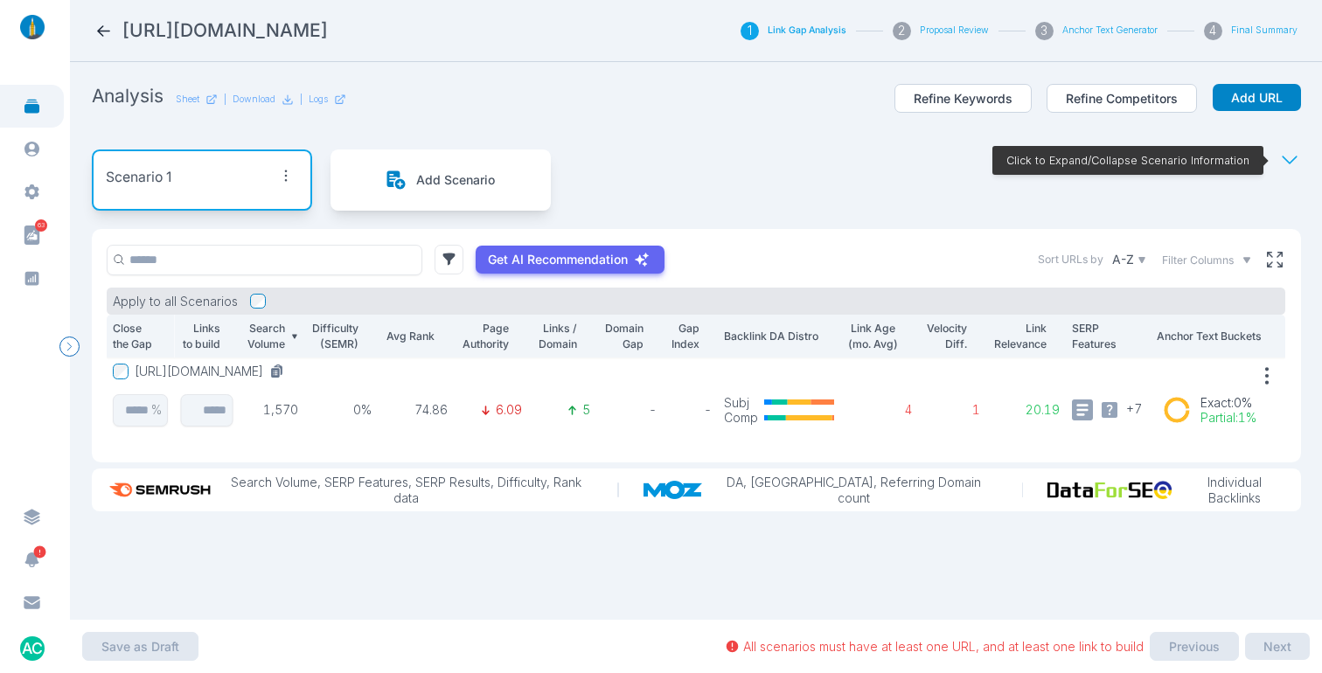
click at [1205, 254] on span "Filter Columns" at bounding box center [1198, 261] width 72 height 16
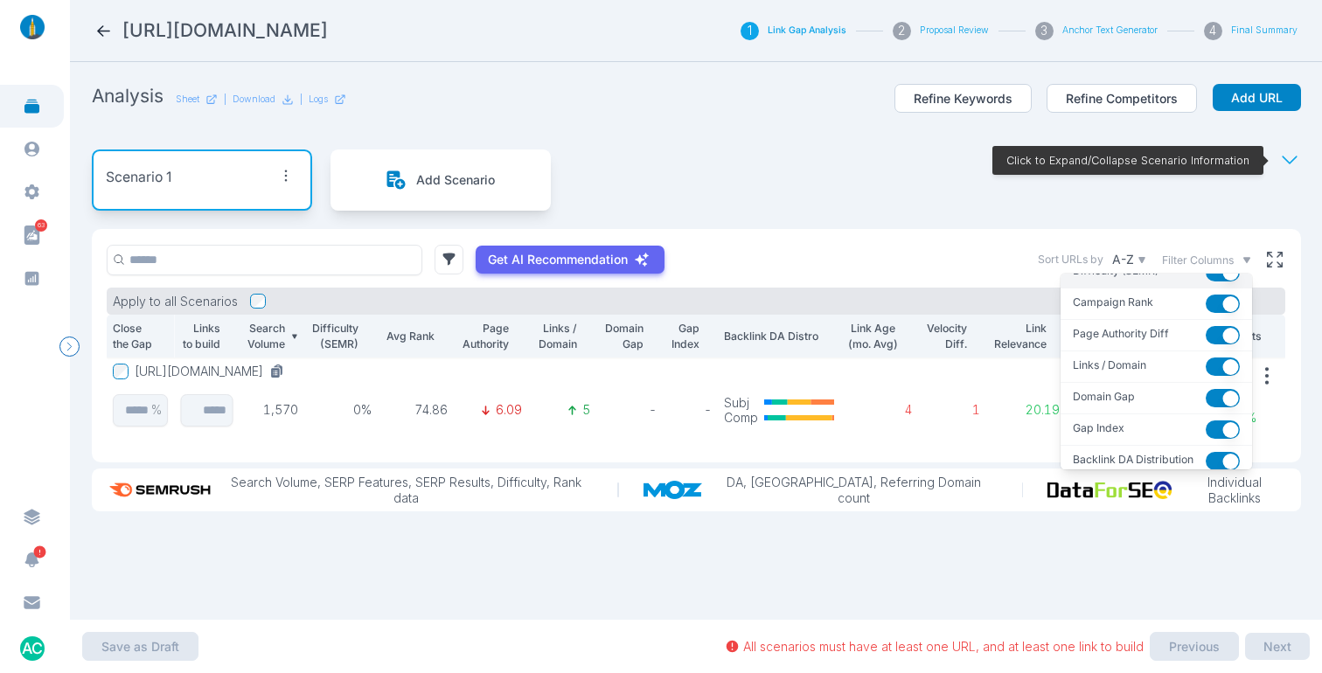
scroll to position [168, 0]
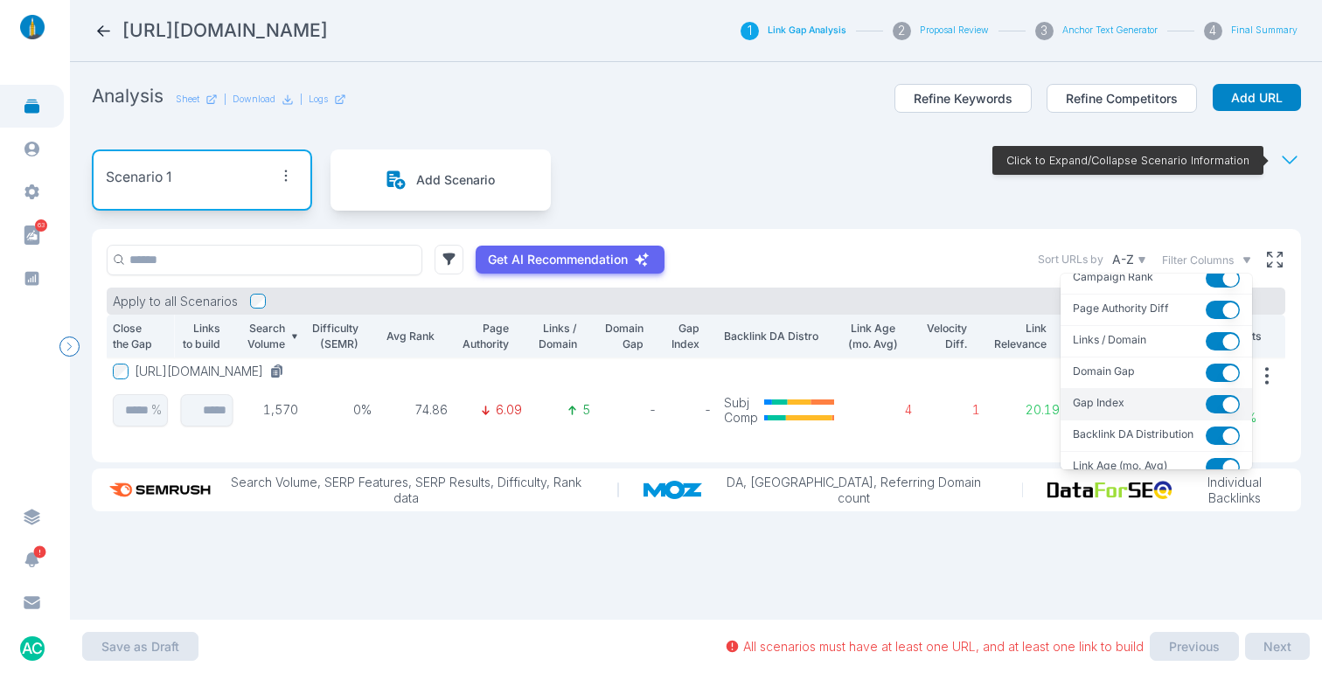
click at [1205, 407] on button "button" at bounding box center [1222, 404] width 34 height 18
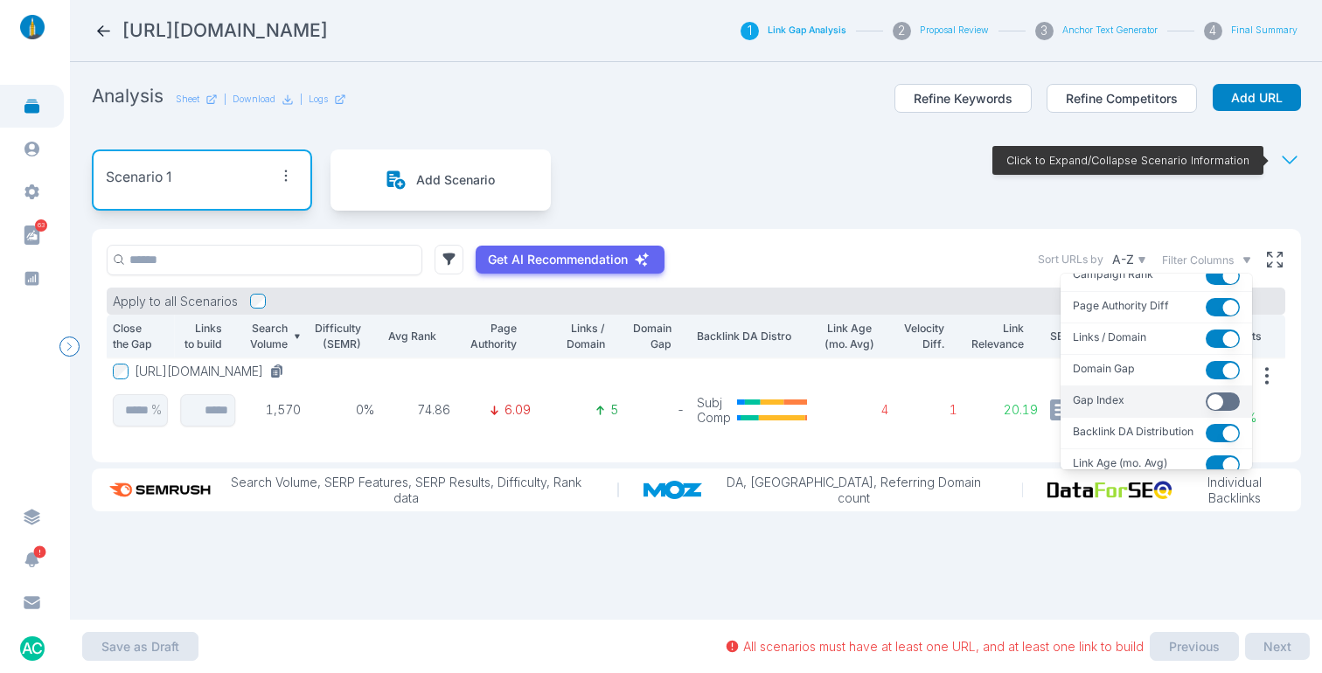
scroll to position [172, 0]
click at [1300, 339] on section "Analysis Sheet | Download | Logs Refine Keywords Refine Competitors Add URL Sce…" at bounding box center [696, 341] width 1252 height 558
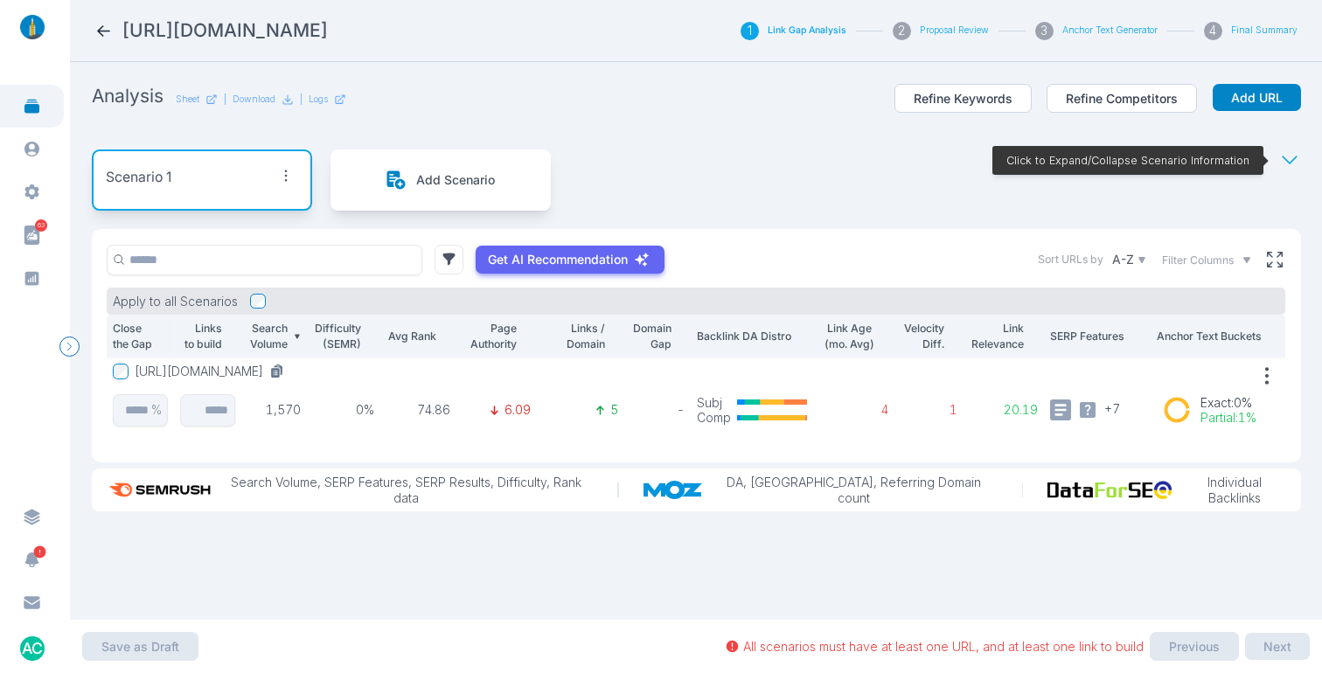
click at [271, 369] on button "[URL][DOMAIN_NAME]" at bounding box center [213, 372] width 156 height 16
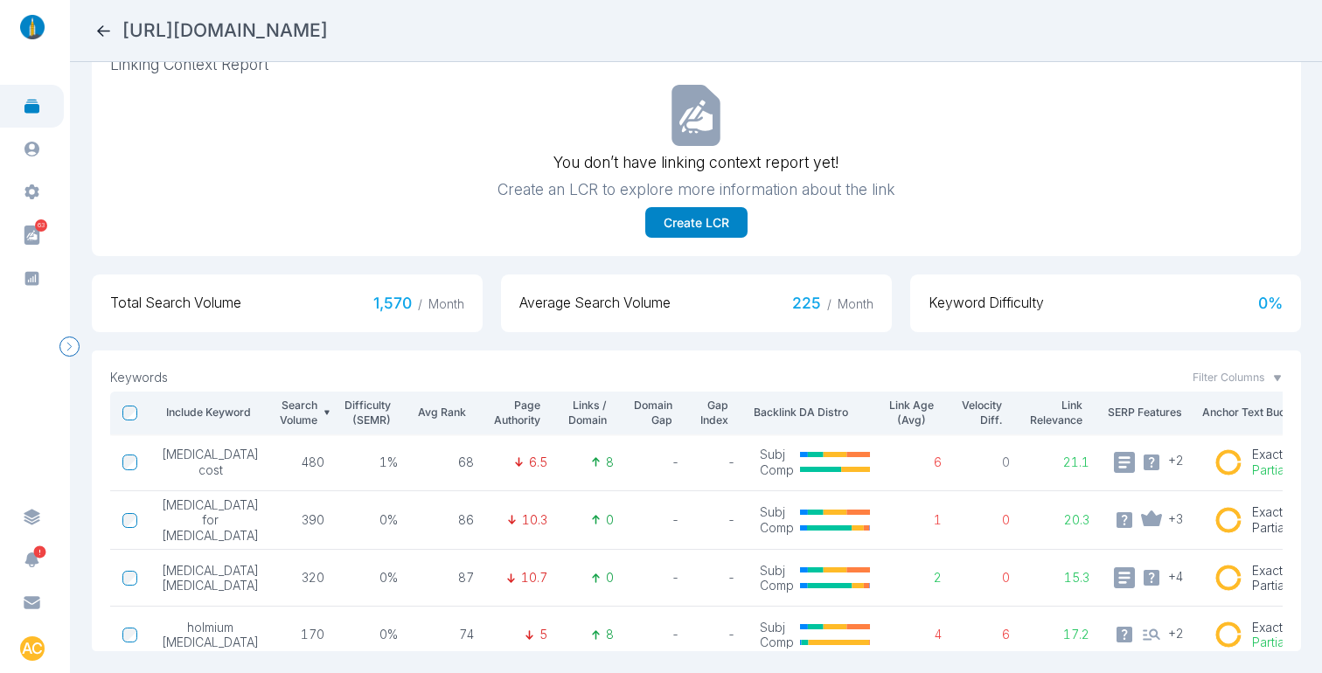
click at [97, 24] on icon at bounding box center [103, 31] width 18 height 18
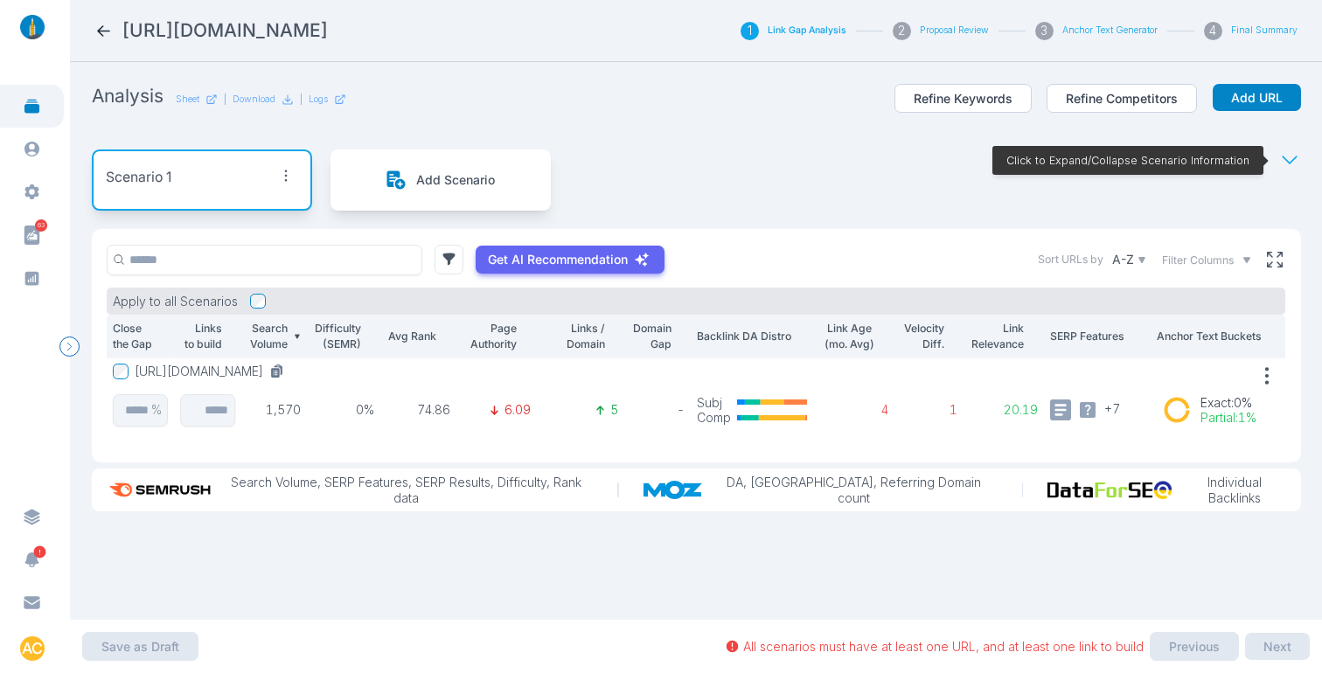
click at [1295, 267] on section "Analysis Sheet | Download | Logs Refine Keywords Refine Competitors Add URL Sce…" at bounding box center [696, 341] width 1252 height 558
click at [1299, 271] on section "Analysis Sheet | Download | Logs Refine Keywords Refine Competitors Add URL Sce…" at bounding box center [696, 341] width 1252 height 558
click at [1213, 259] on span "Filter Columns" at bounding box center [1198, 261] width 72 height 16
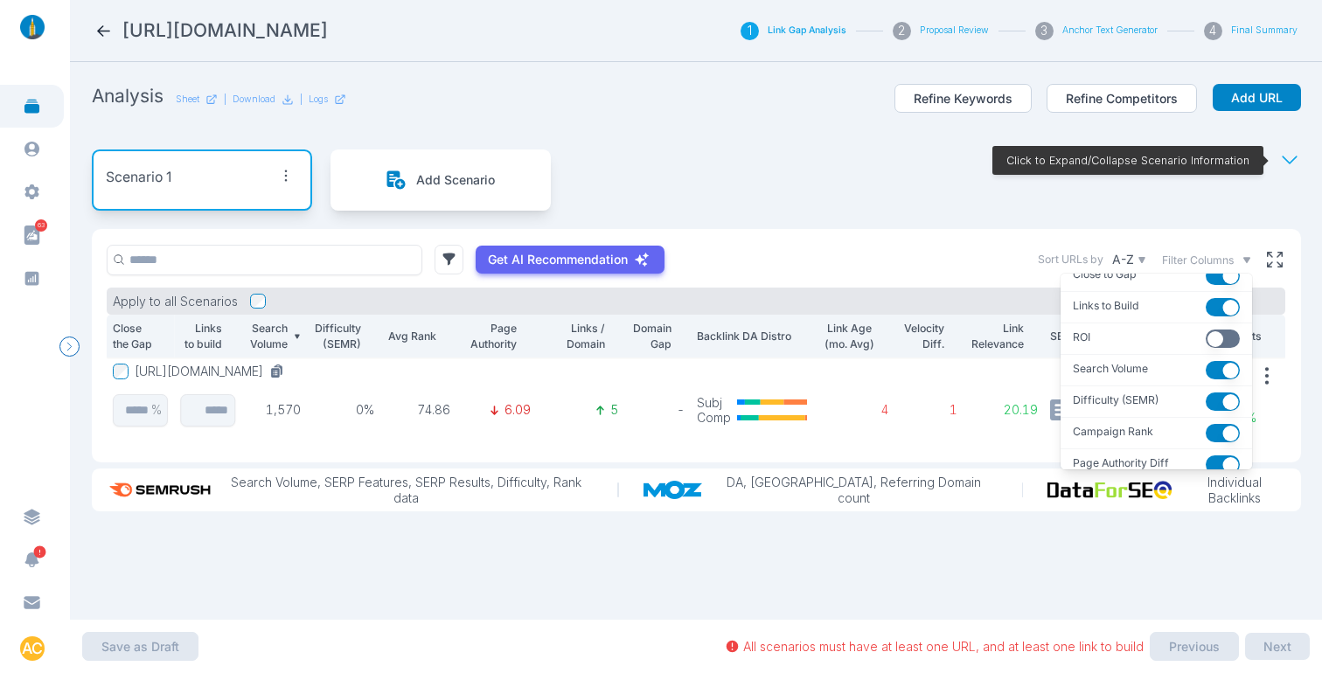
scroll to position [10, 0]
click at [1205, 404] on button "button" at bounding box center [1222, 404] width 34 height 18
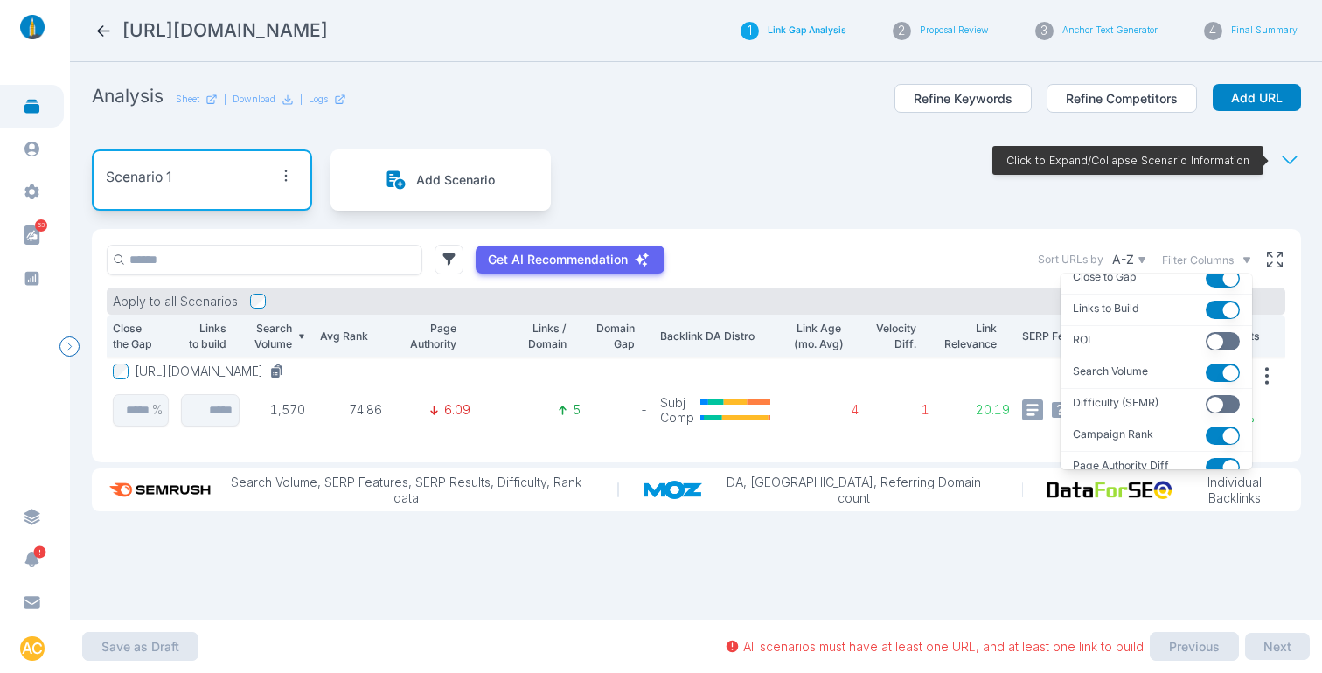
click at [1292, 209] on section "Analysis Sheet | Download | Logs Refine Keywords Refine Competitors Add URL Sce…" at bounding box center [696, 341] width 1252 height 558
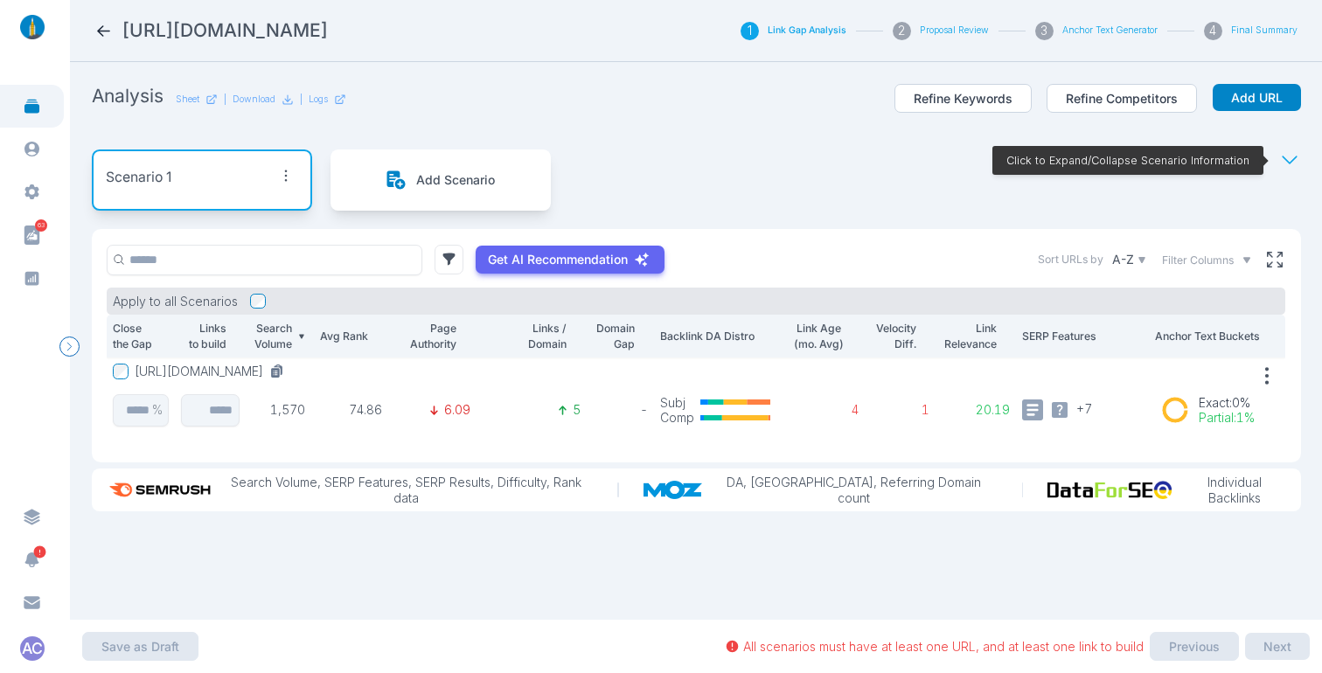
click at [757, 128] on div "Analysis Sheet | Download | Logs Refine Keywords Refine Competitors Add URL" at bounding box center [696, 108] width 1209 height 48
click at [692, 73] on section "Analysis Sheet | Download | Logs Refine Keywords Refine Competitors Add URL Sce…" at bounding box center [696, 341] width 1252 height 558
drag, startPoint x: 651, startPoint y: 24, endPoint x: 1284, endPoint y: 51, distance: 633.4
click at [1284, 51] on nav "[URL][DOMAIN_NAME] 1 Link Gap Analysis 2 Proposal Review 3 Anchor Text Generato…" at bounding box center [696, 31] width 1252 height 62
click at [1305, 95] on section "Analysis Sheet | Download | Logs Refine Keywords Refine Competitors Add URL Sce…" at bounding box center [696, 341] width 1252 height 558
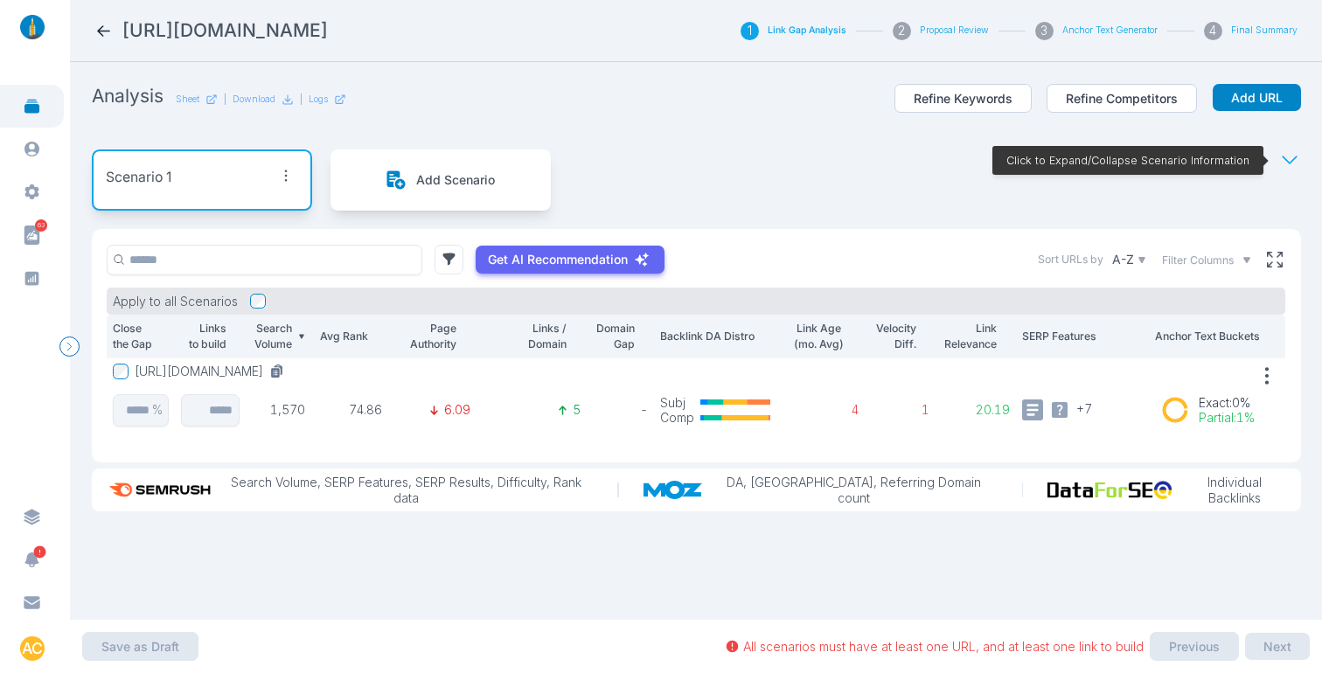
click at [209, 370] on button "[URL][DOMAIN_NAME]" at bounding box center [213, 372] width 156 height 16
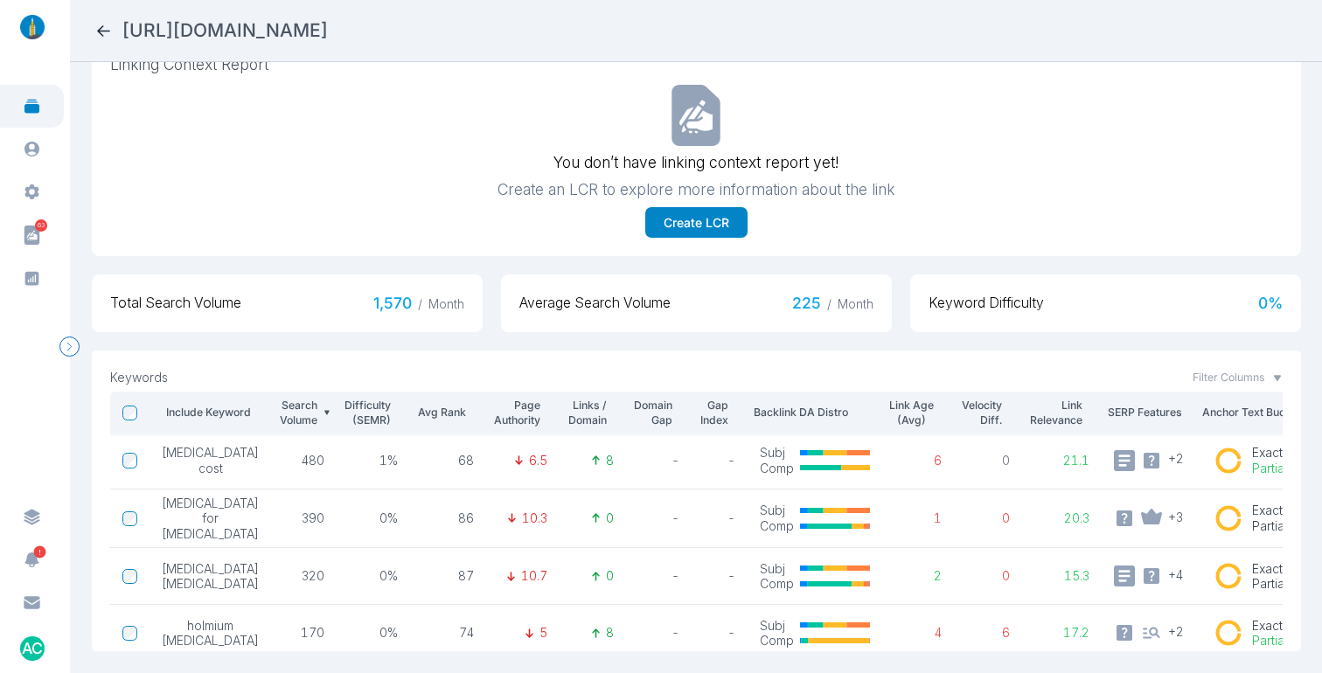
scroll to position [3, 0]
click at [105, 30] on icon at bounding box center [103, 30] width 13 height 11
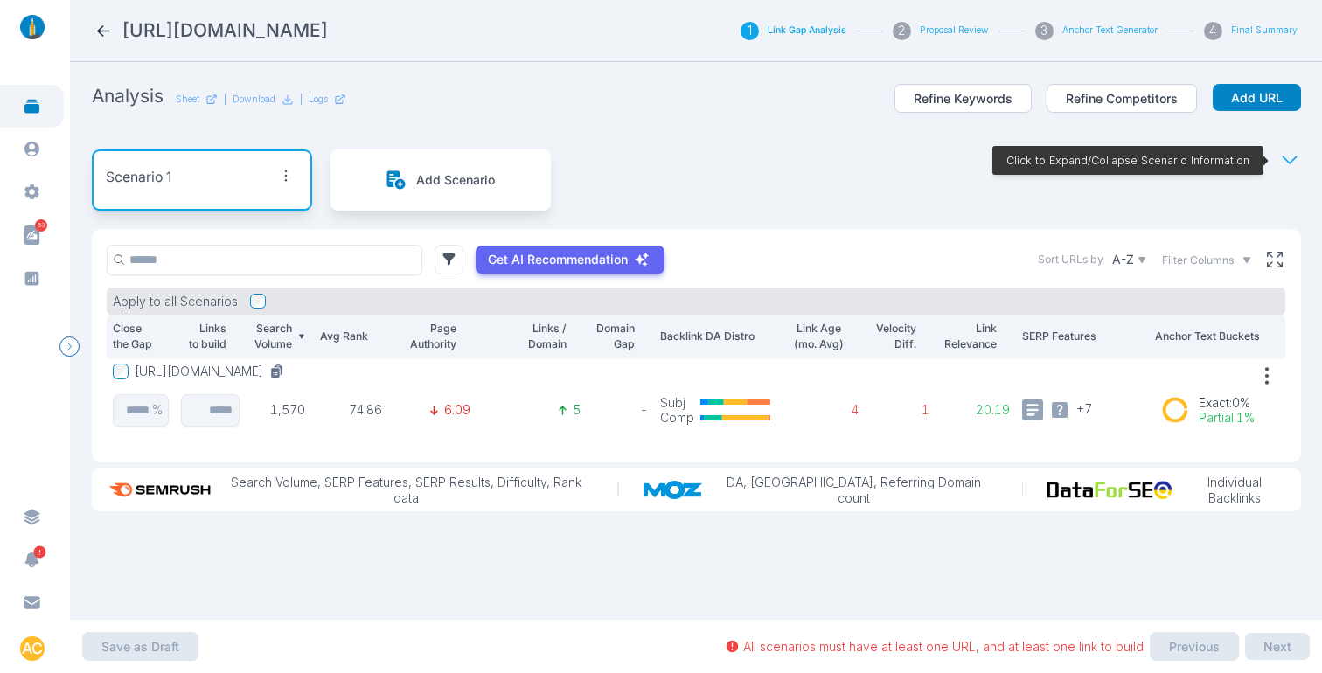
click at [1296, 219] on section "Analysis Sheet | Download | Logs Refine Keywords Refine Competitors Add URL Sce…" at bounding box center [696, 341] width 1252 height 558
click at [274, 373] on button "[URL][DOMAIN_NAME]" at bounding box center [213, 372] width 156 height 16
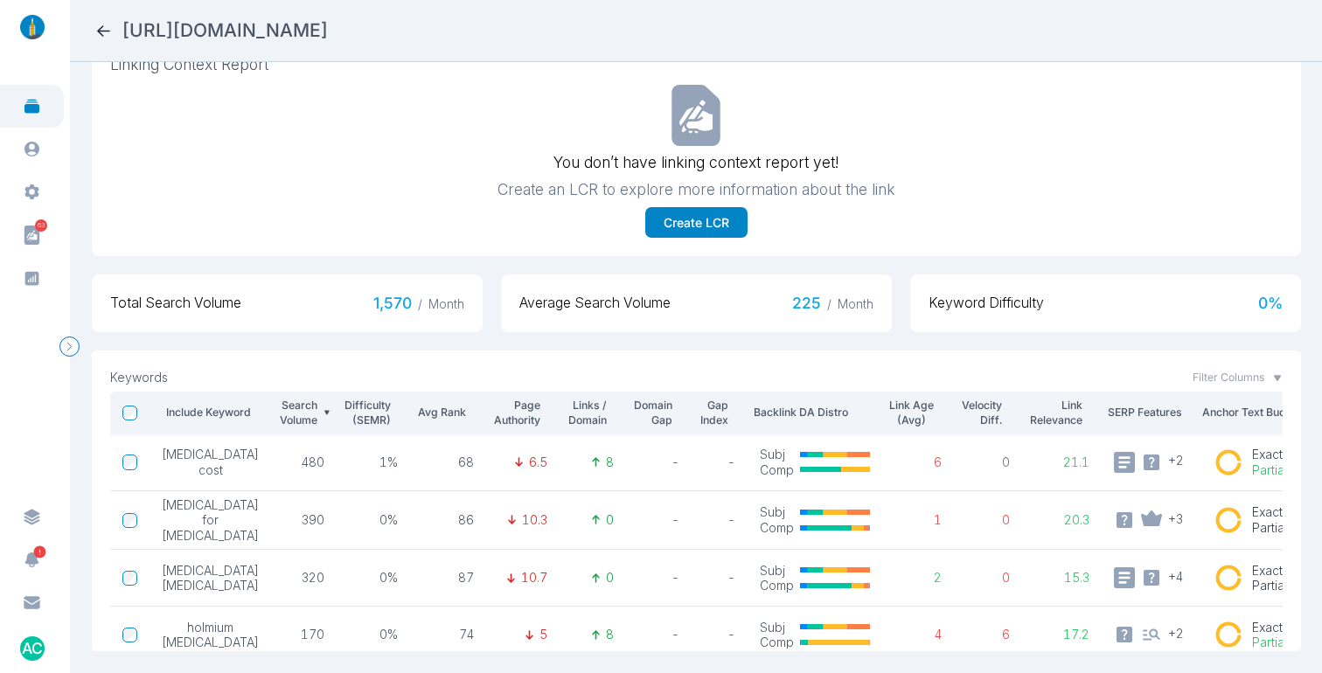
click at [103, 31] on icon at bounding box center [103, 31] width 18 height 18
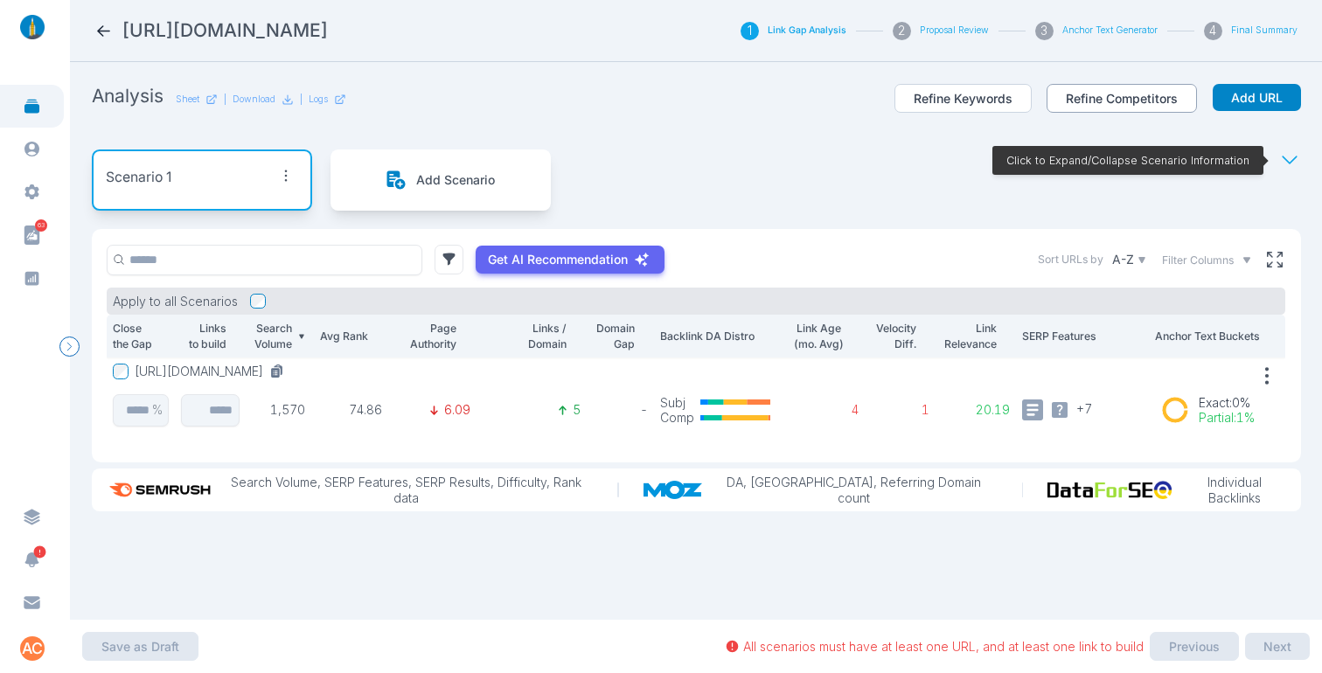
click at [1117, 93] on button "Refine Competitors" at bounding box center [1121, 99] width 150 height 30
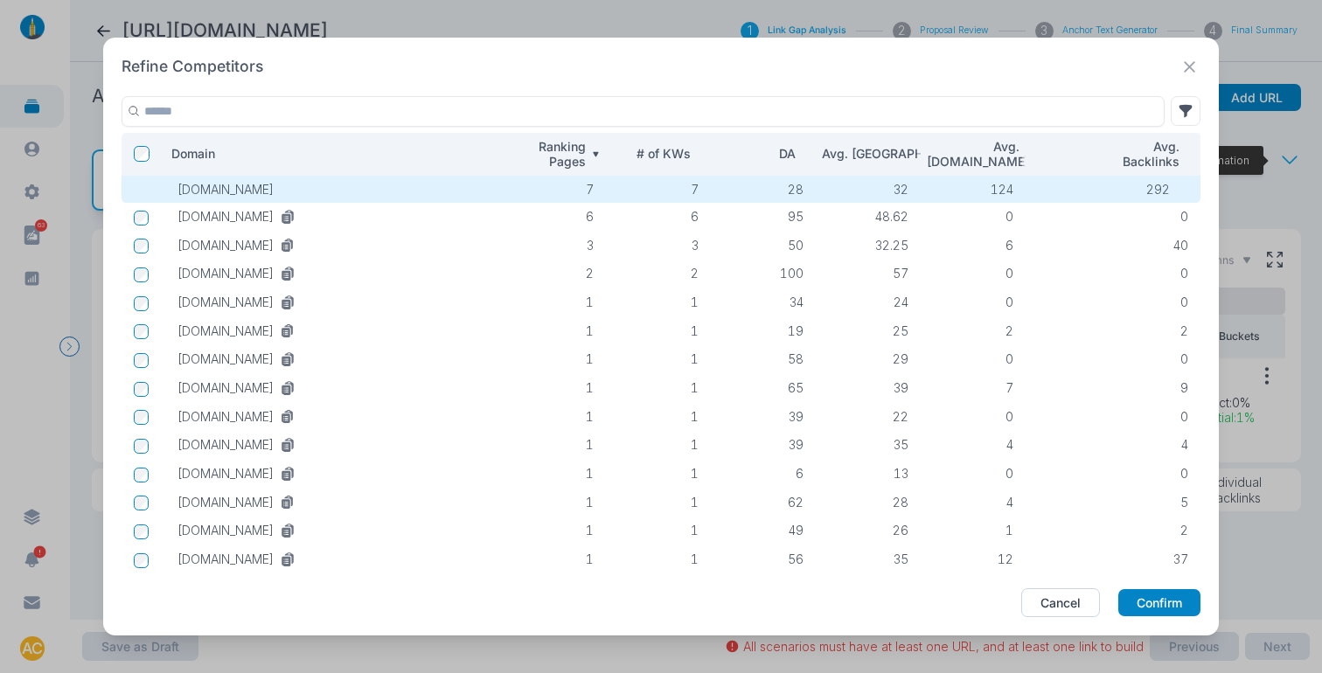
click at [1151, 60] on div "Refine Competitors" at bounding box center [660, 67] width 1079 height 22
click at [1197, 67] on icon at bounding box center [1189, 67] width 22 height 22
